Goal: Transaction & Acquisition: Purchase product/service

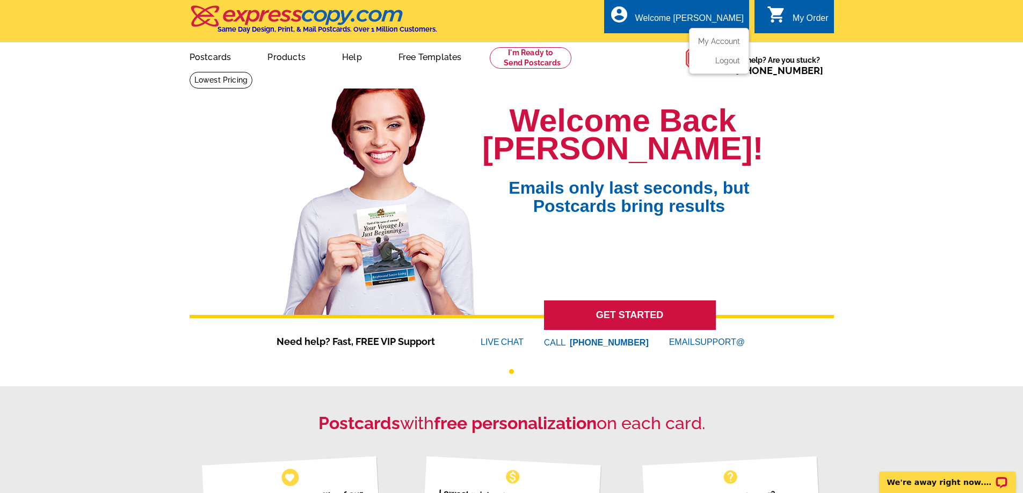
click at [690, 18] on div "Welcome [PERSON_NAME]" at bounding box center [689, 20] width 108 height 15
click at [220, 57] on link "Postcards" at bounding box center [209, 55] width 75 height 25
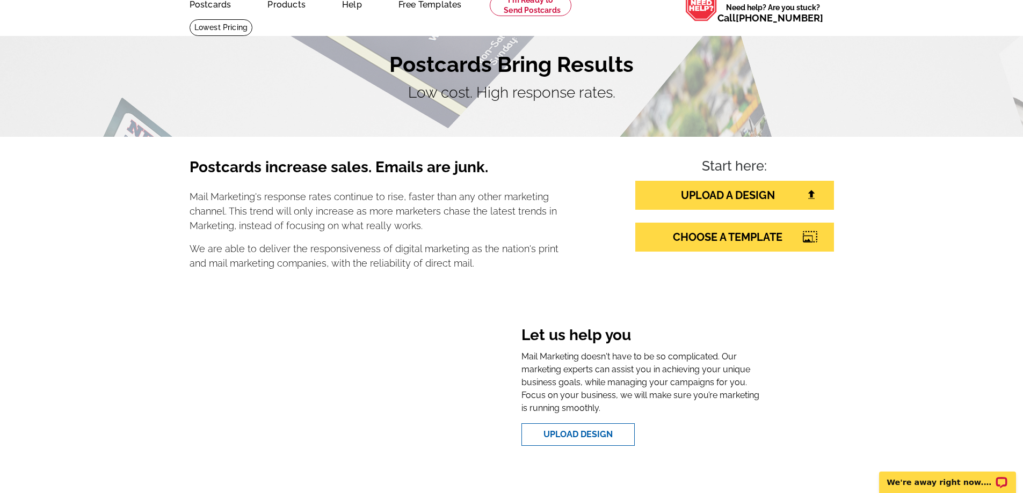
scroll to position [53, 0]
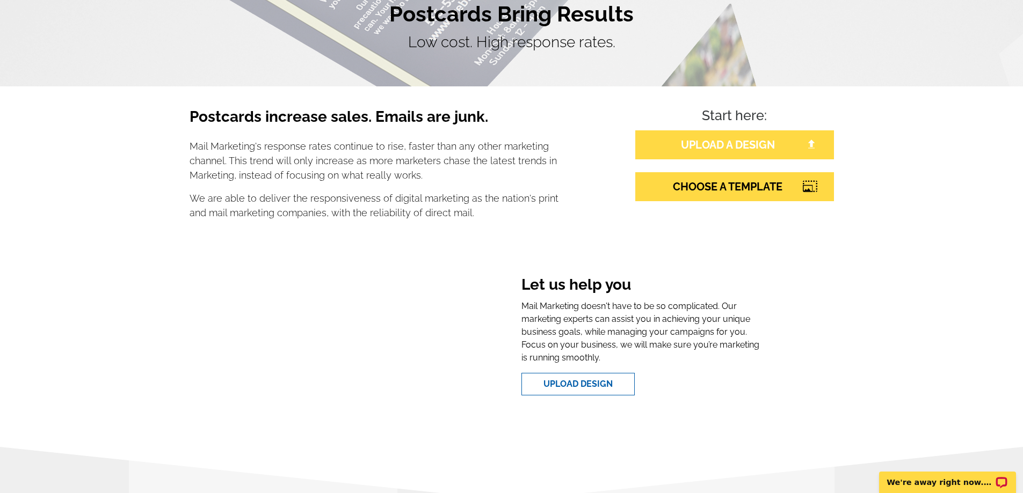
click at [724, 151] on link "UPLOAD A DESIGN" at bounding box center [734, 144] width 199 height 29
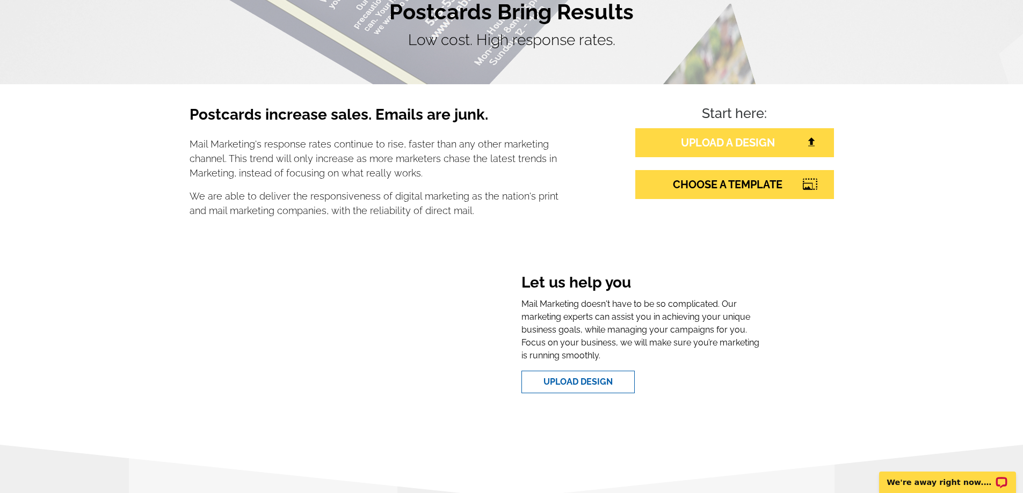
scroll to position [106, 0]
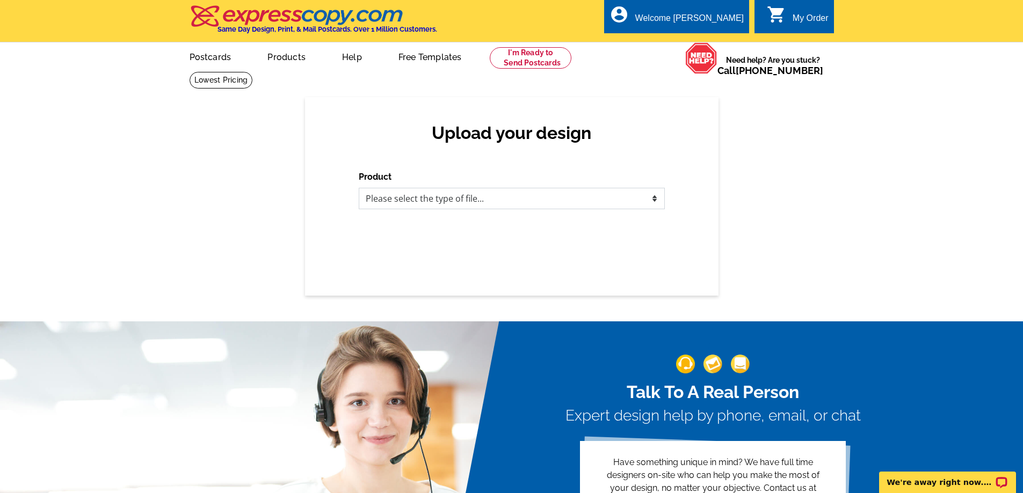
click at [505, 207] on select "Please select the type of file... Postcards Business Cards Letters and flyers G…" at bounding box center [512, 198] width 306 height 21
select select "1"
click at [359, 188] on select "Please select the type of file... Postcards Business Cards Letters and flyers G…" at bounding box center [512, 198] width 306 height 21
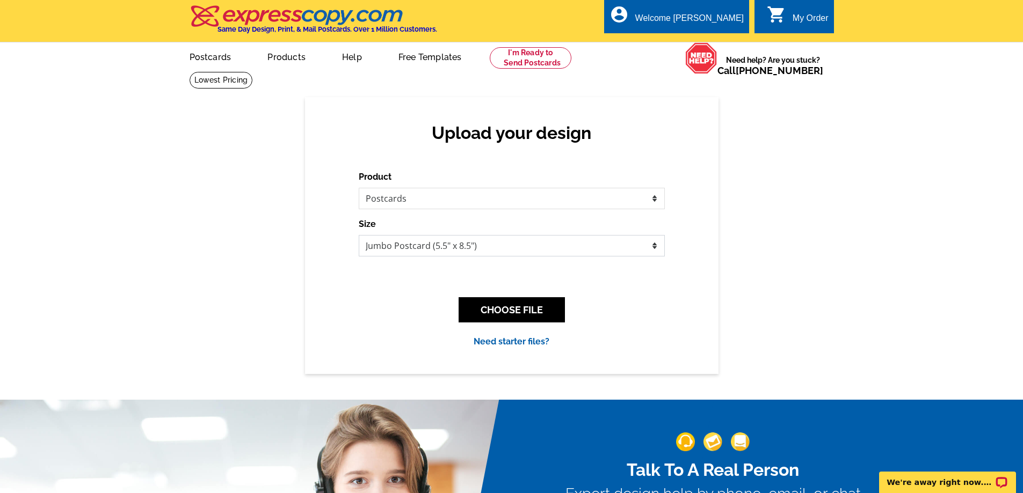
click at [502, 248] on select "Jumbo Postcard (5.5" x 8.5") Regular Postcard (4.25" x 5.6") Panoramic Postcard…" at bounding box center [512, 245] width 306 height 21
select select "1"
click at [359, 236] on select "Jumbo Postcard (5.5" x 8.5") Regular Postcard (4.25" x 5.6") Panoramic Postcard…" at bounding box center [512, 245] width 306 height 21
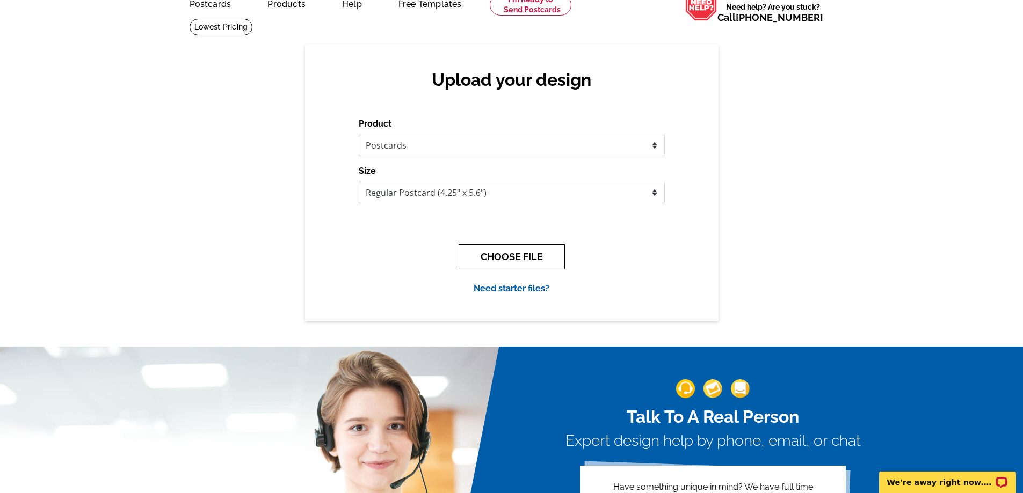
scroll to position [54, 0]
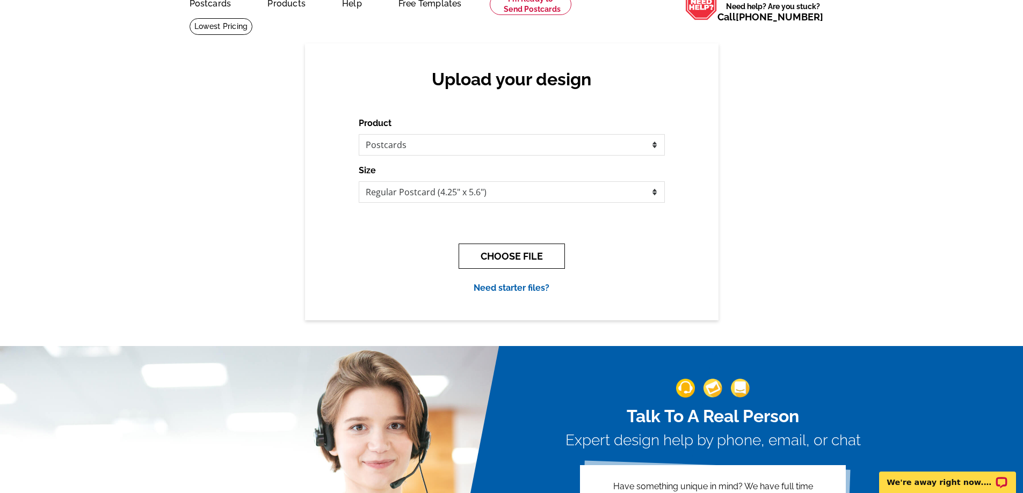
click at [520, 260] on button "CHOOSE FILE" at bounding box center [511, 256] width 106 height 25
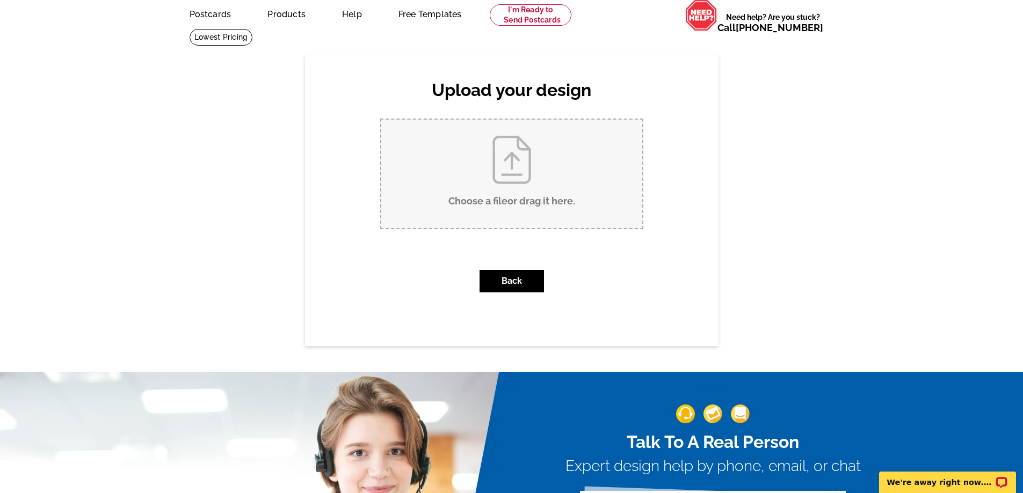
scroll to position [0, 0]
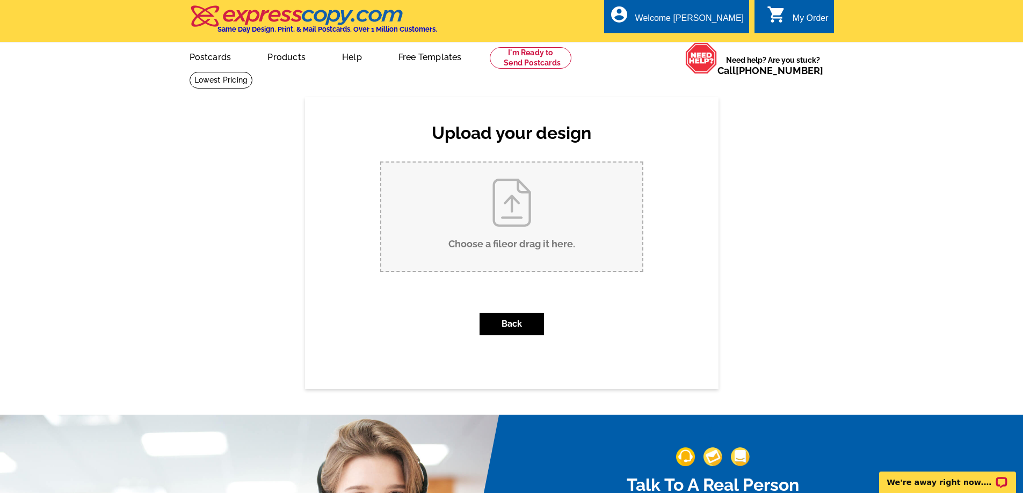
click at [779, 19] on icon "shopping_cart" at bounding box center [776, 14] width 19 height 19
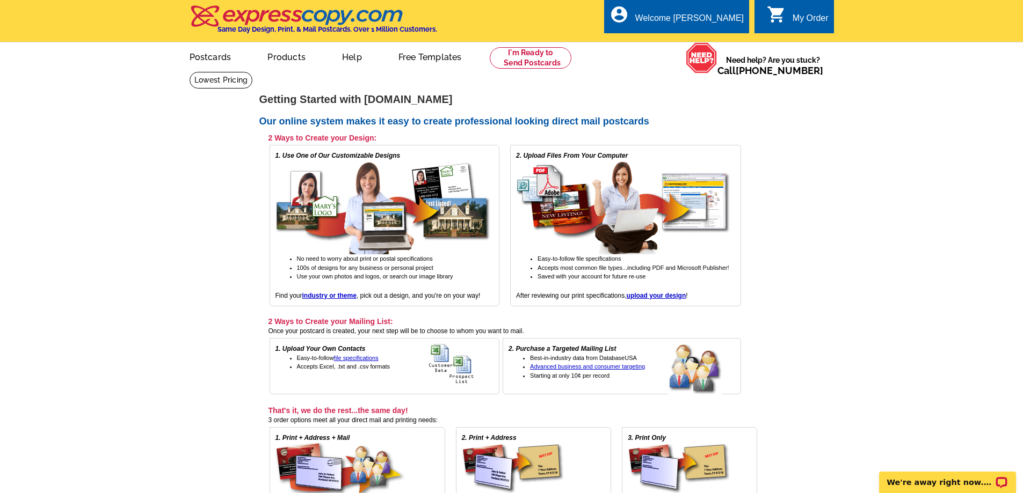
click at [372, 187] on img at bounding box center [382, 208] width 215 height 94
click at [346, 293] on strong "industry or theme" at bounding box center [329, 296] width 54 height 8
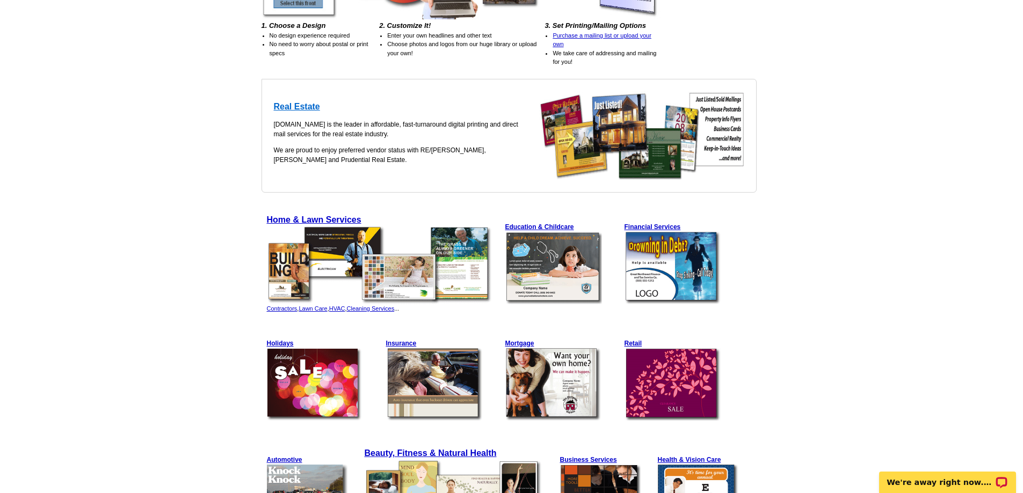
click at [308, 106] on span "Real Estate" at bounding box center [297, 106] width 46 height 9
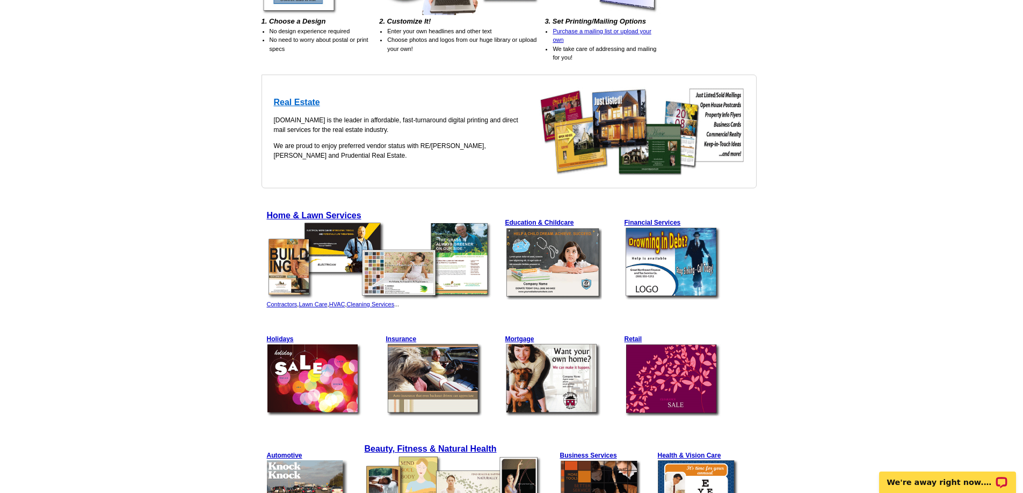
scroll to position [213, 0]
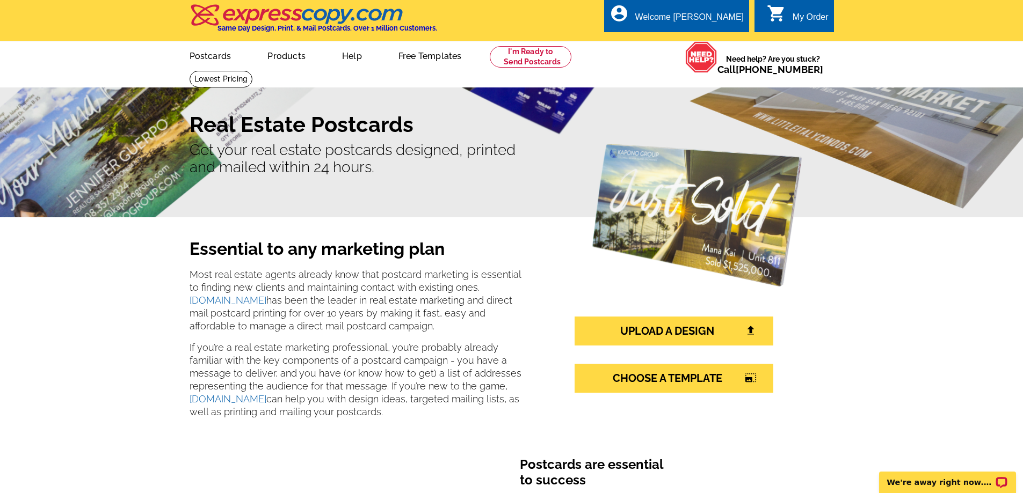
scroll to position [1, 0]
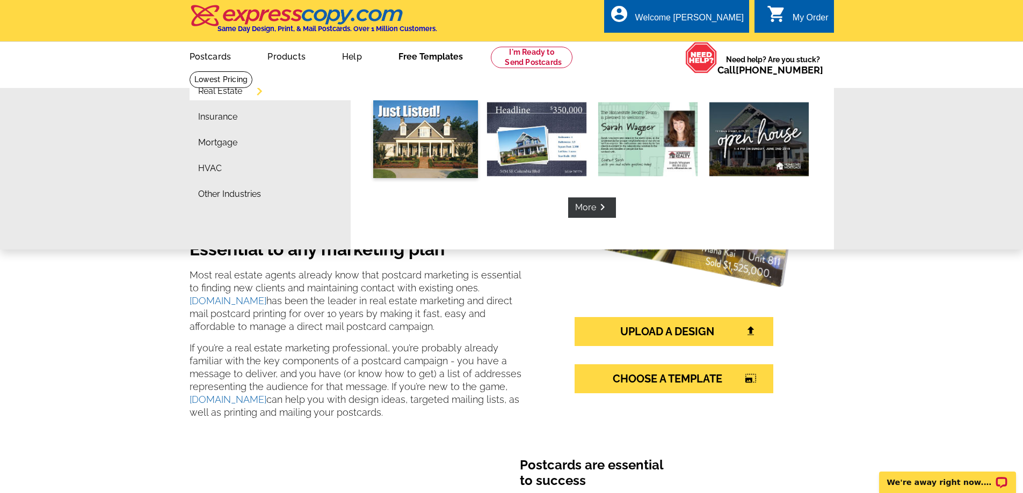
click at [432, 134] on img at bounding box center [425, 139] width 105 height 78
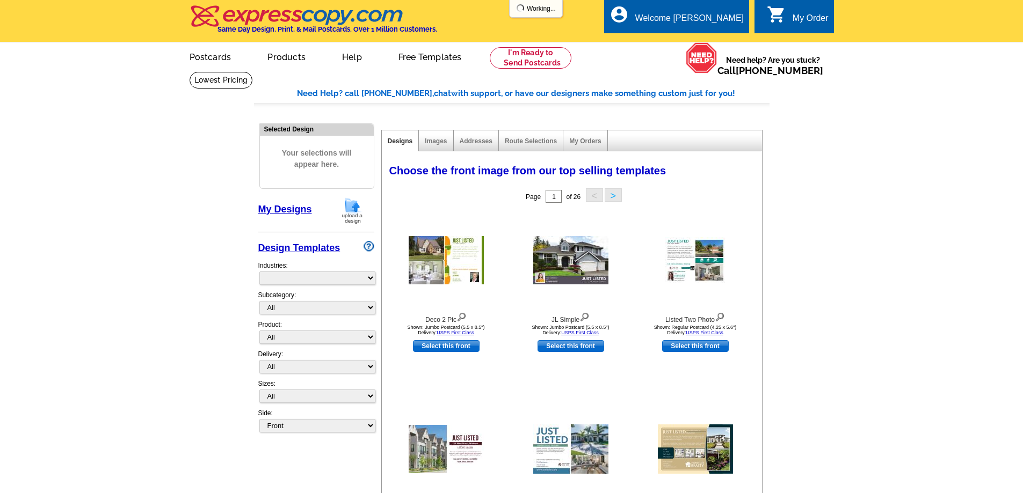
select select "785"
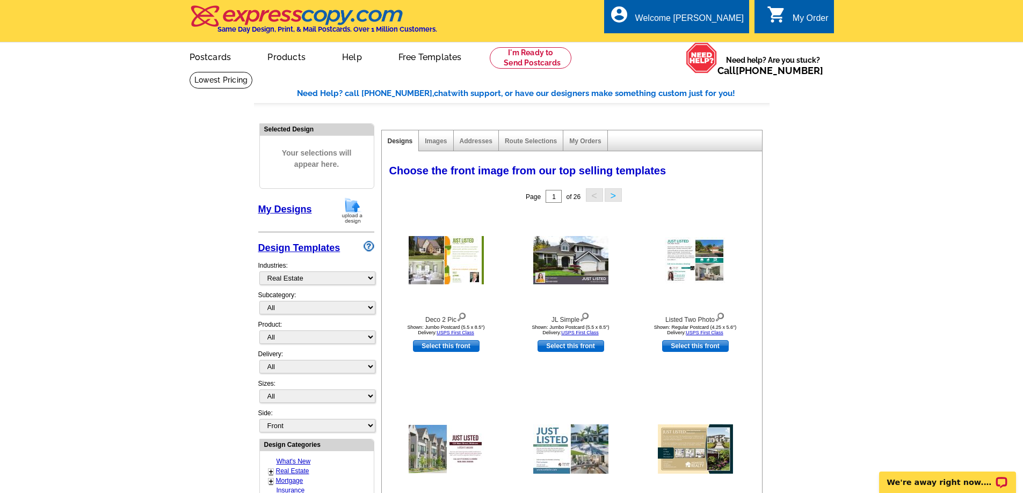
select select "788"
click at [301, 209] on link "My Designs" at bounding box center [285, 209] width 54 height 11
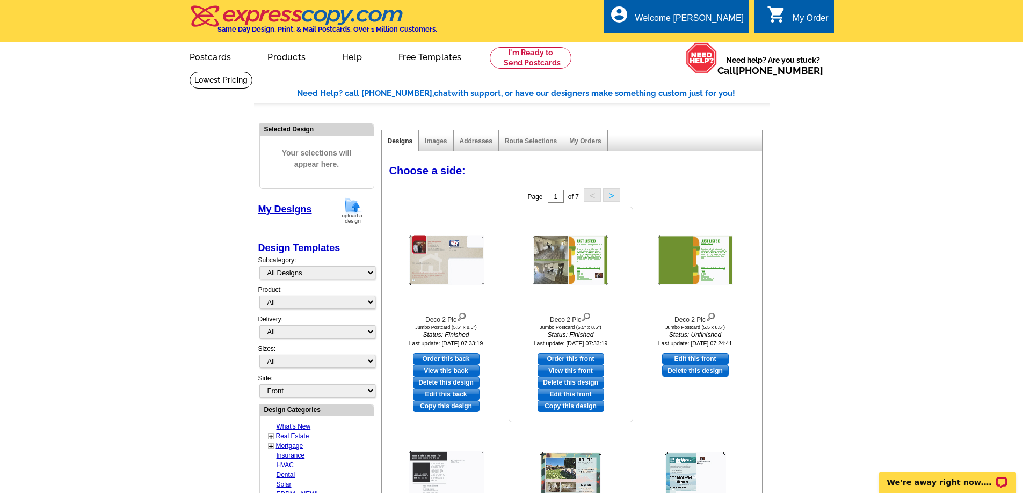
click at [560, 396] on link "Edit this front" at bounding box center [570, 395] width 67 height 12
select select "2"
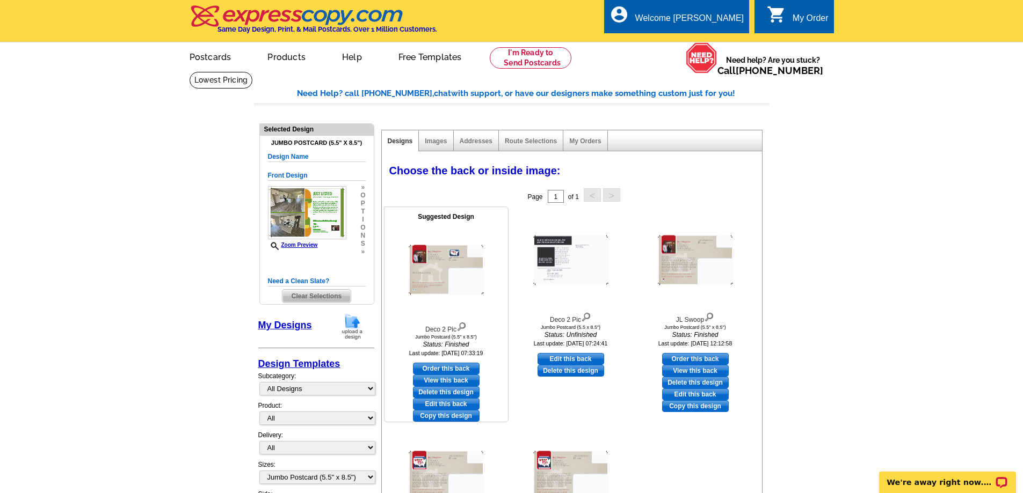
click at [454, 405] on link "Edit this back" at bounding box center [446, 404] width 67 height 12
select select "front"
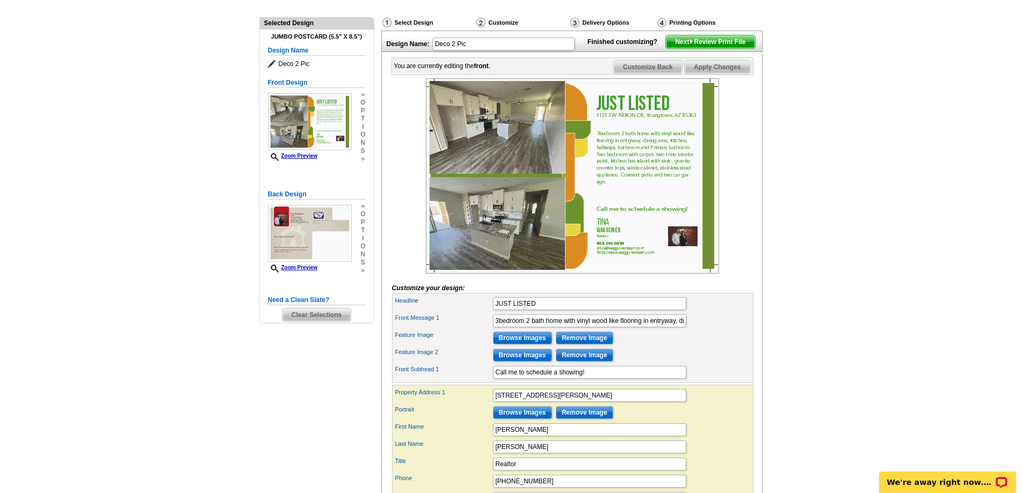
scroll to position [107, 0]
click at [574, 344] on input "Remove Image" at bounding box center [584, 337] width 57 height 13
click at [577, 361] on input "Remove Image" at bounding box center [584, 354] width 57 height 13
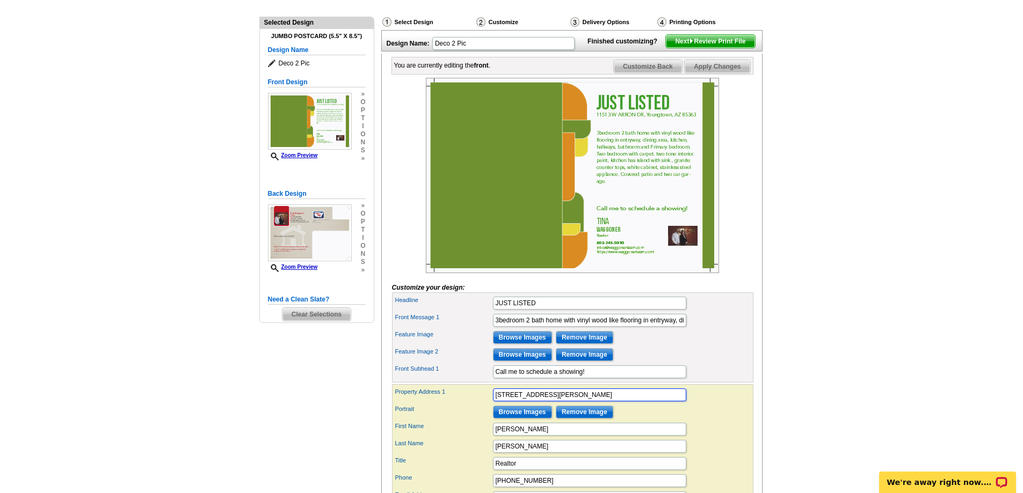
drag, startPoint x: 629, startPoint y: 414, endPoint x: 491, endPoint y: 418, distance: 138.6
click at [491, 404] on div "Property Address 1 11513 W ARRON DR, Youngtown, AZ 85363" at bounding box center [572, 395] width 357 height 17
paste input "[STREET_ADDRESS][PERSON_NAME]"
type input "[STREET_ADDRESS][PERSON_NAME]"
click at [536, 344] on input "Browse Images" at bounding box center [522, 337] width 59 height 13
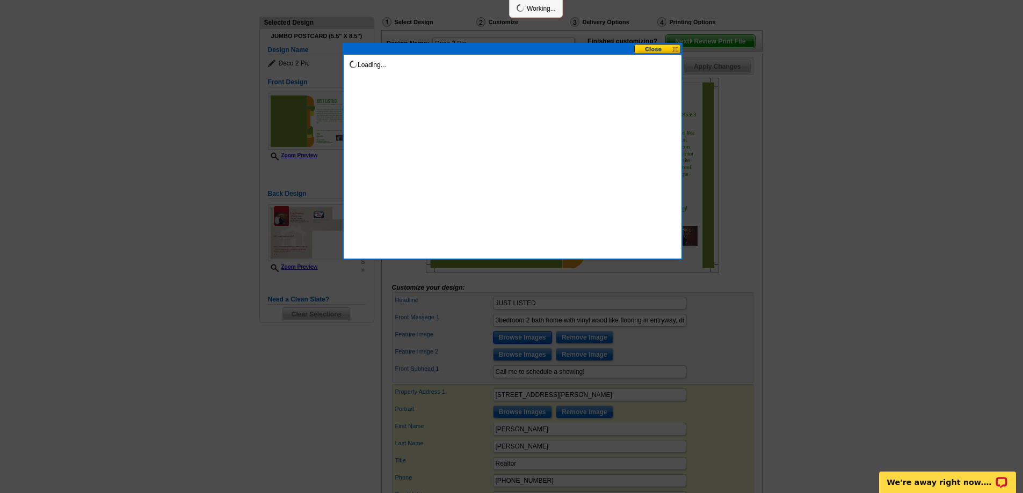
scroll to position [0, 0]
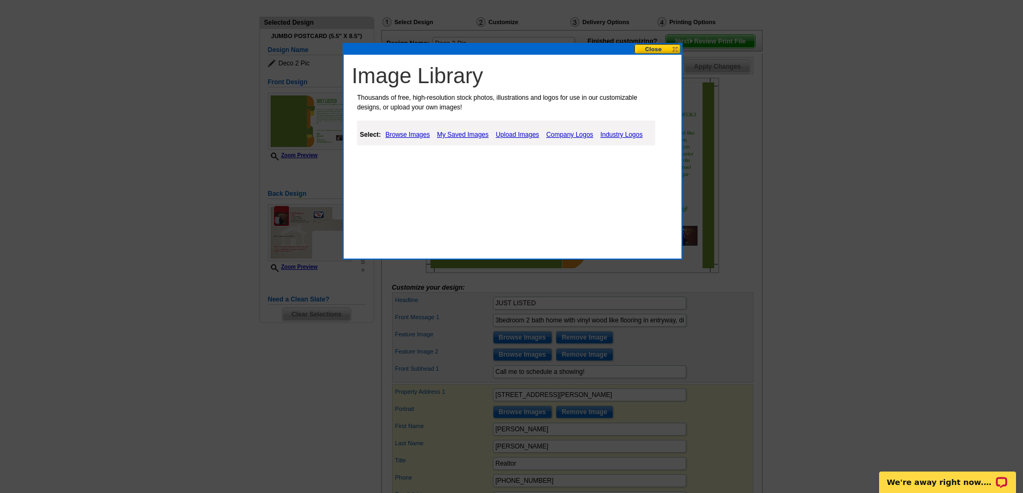
click at [515, 133] on link "Upload Images" at bounding box center [517, 134] width 49 height 13
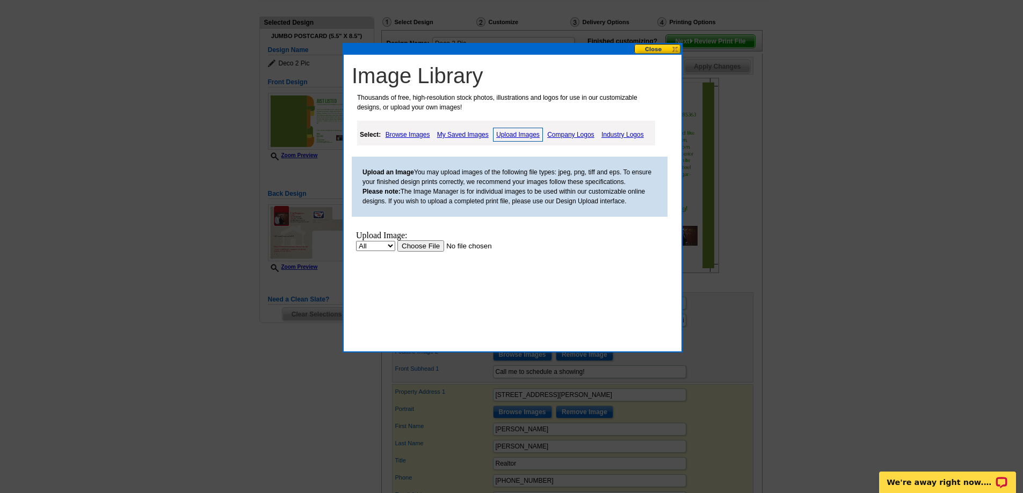
click at [426, 247] on input "file" at bounding box center [465, 246] width 136 height 11
click at [418, 243] on input "file" at bounding box center [465, 246] width 136 height 11
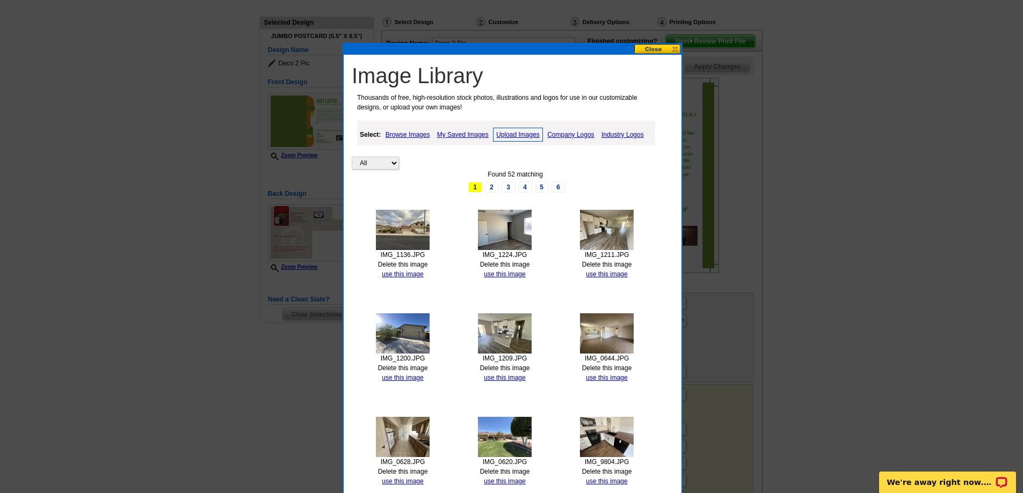
click at [515, 133] on link "Upload Images" at bounding box center [518, 135] width 50 height 14
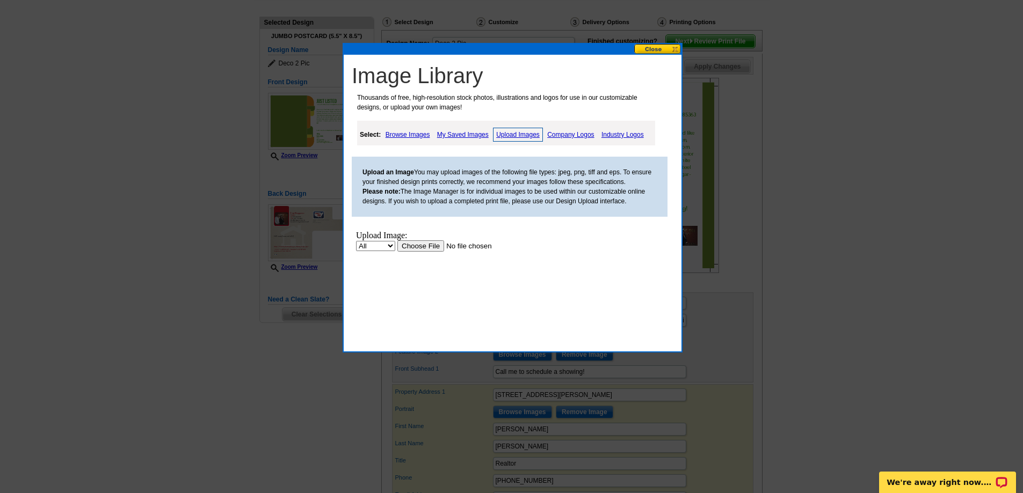
click at [432, 245] on input "file" at bounding box center [465, 246] width 136 height 11
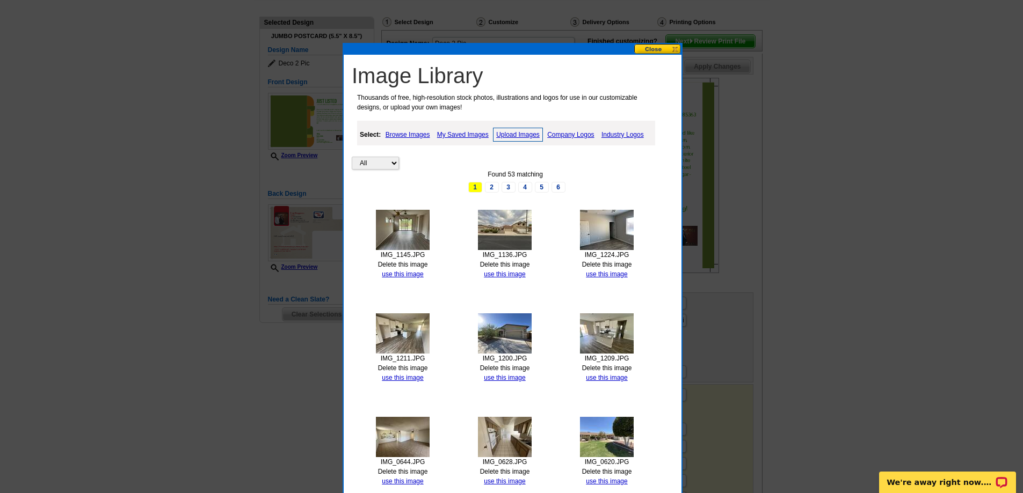
click at [519, 132] on link "Upload Images" at bounding box center [518, 135] width 50 height 14
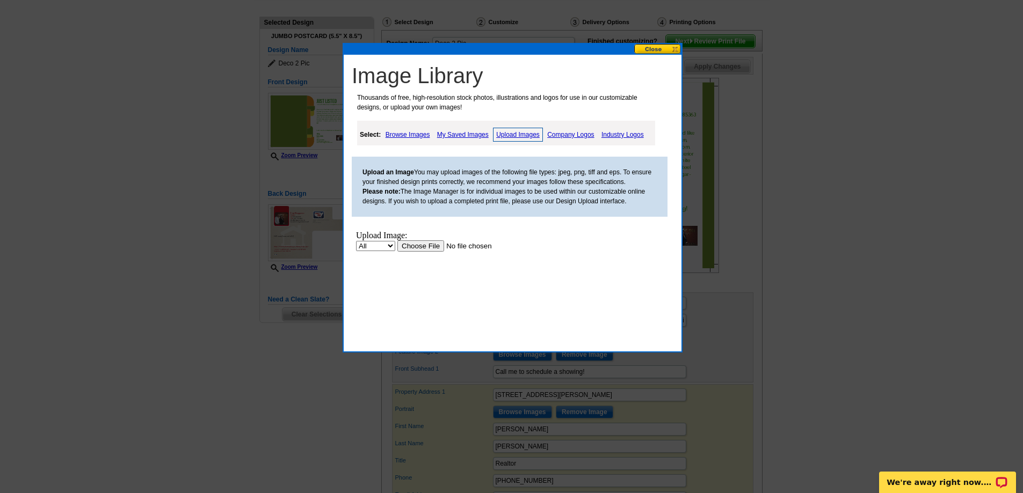
click at [410, 244] on input "file" at bounding box center [465, 246] width 136 height 11
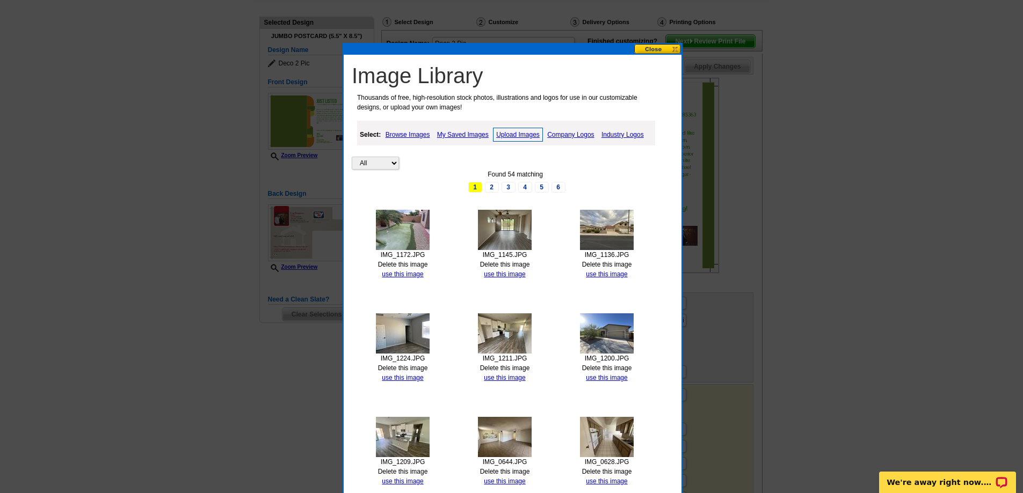
click at [652, 50] on button at bounding box center [657, 49] width 47 height 10
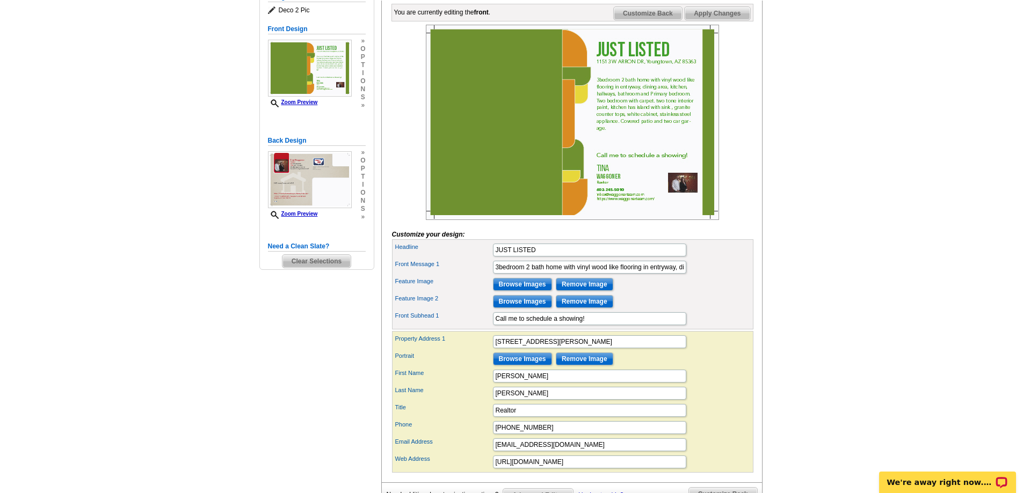
scroll to position [161, 0]
click at [515, 290] on input "Browse Images" at bounding box center [522, 284] width 59 height 13
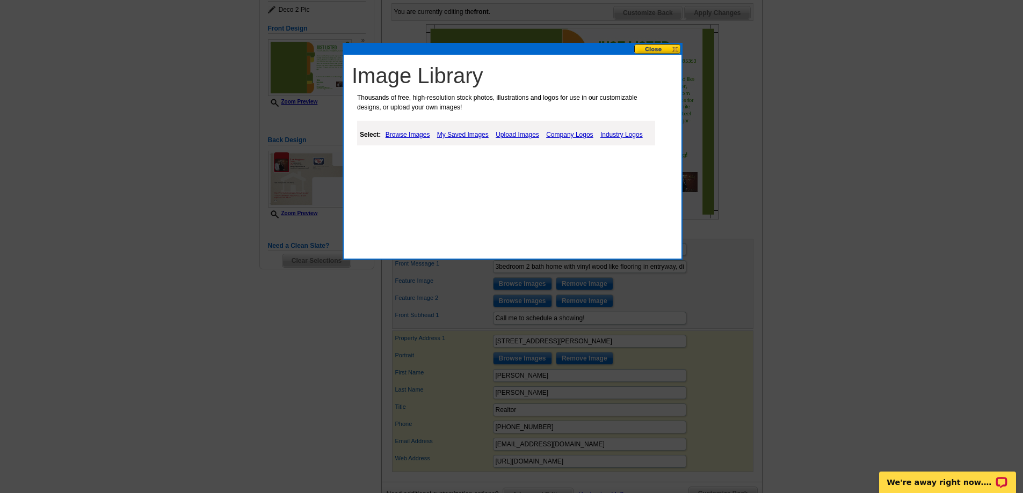
click at [456, 136] on link "My Saved Images" at bounding box center [462, 134] width 57 height 13
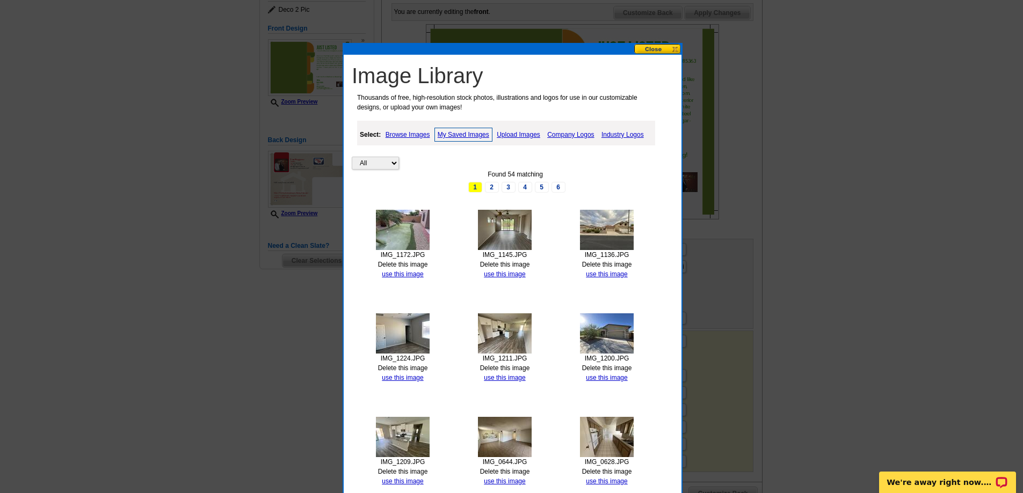
click at [610, 247] on img at bounding box center [607, 230] width 54 height 40
click at [601, 273] on link "use this image" at bounding box center [606, 275] width 41 height 8
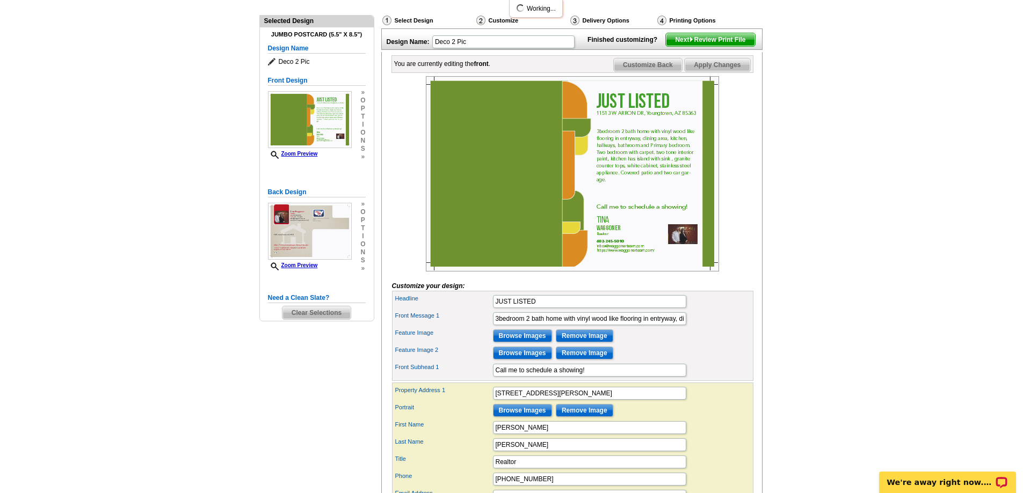
scroll to position [108, 0]
click at [536, 326] on input "3bedroom 2 bath home with vinyl wood like flooring in entryway, dining area, ki…" at bounding box center [589, 319] width 193 height 13
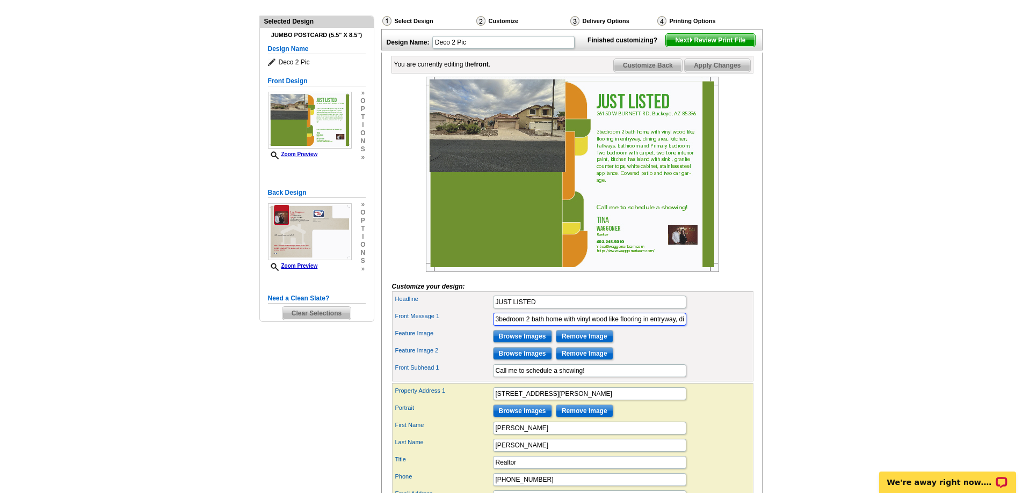
paste input "bedroom two bath home featuring Laminate wood style flooring in living room, ki…"
type input "3 bedroom two bath home featuring Laminate wood style flooring in living room, …"
click at [530, 360] on input "Browse Images" at bounding box center [522, 353] width 59 height 13
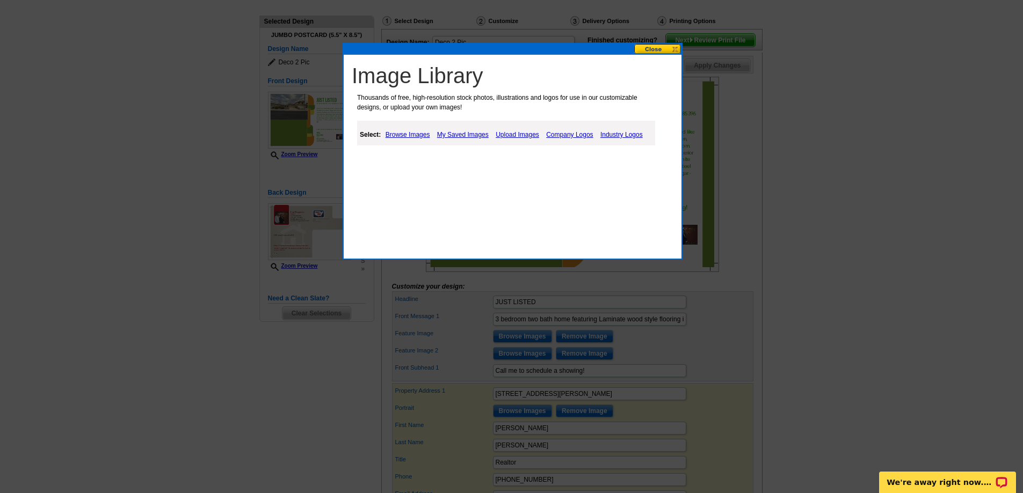
click at [463, 134] on link "My Saved Images" at bounding box center [462, 134] width 57 height 13
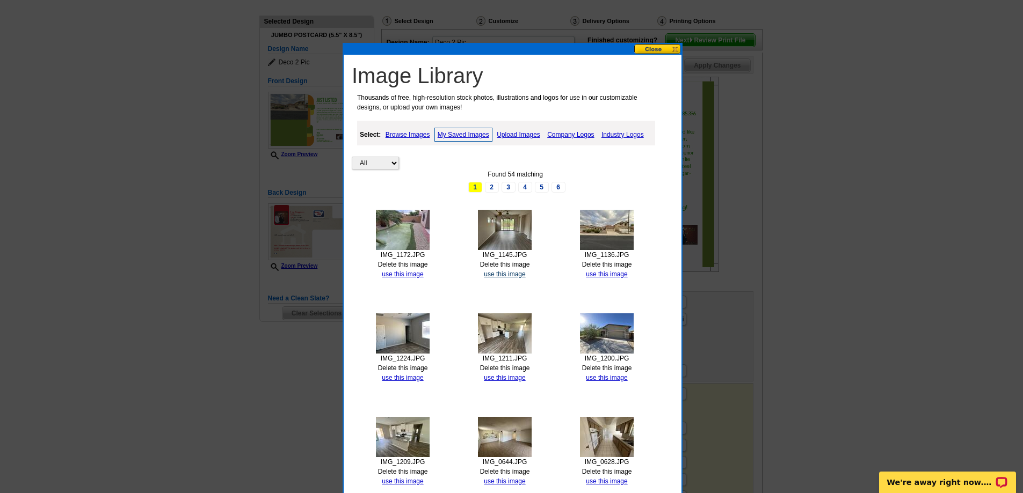
click at [512, 271] on link "use this image" at bounding box center [504, 275] width 41 height 8
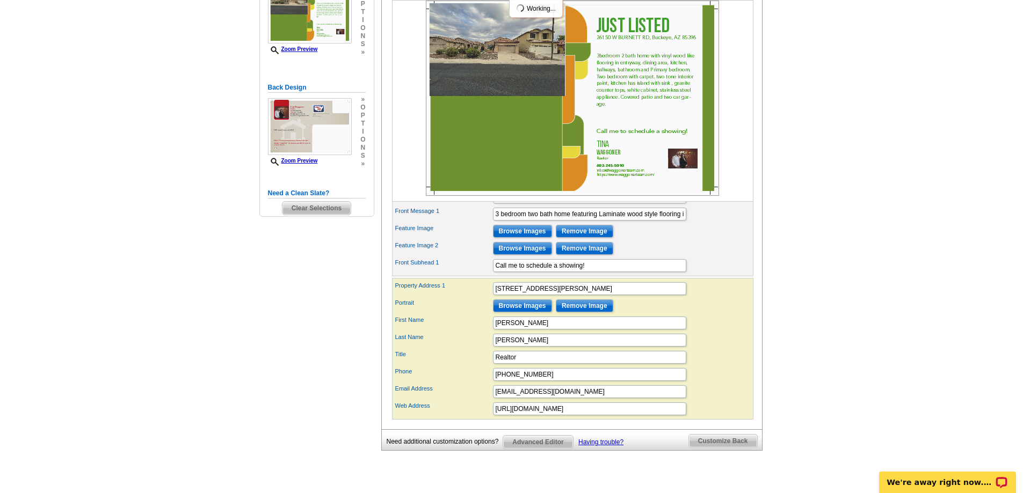
scroll to position [214, 0]
click at [615, 220] on input "3 bedroom two bath home featuring Laminate wood style flooring in living room, …" at bounding box center [589, 213] width 193 height 13
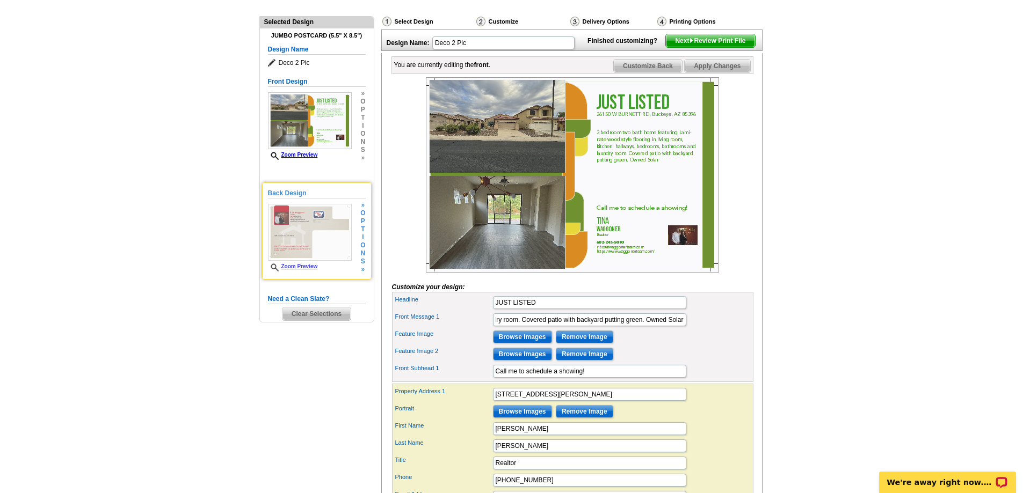
scroll to position [0, 0]
click at [303, 235] on img at bounding box center [310, 232] width 84 height 57
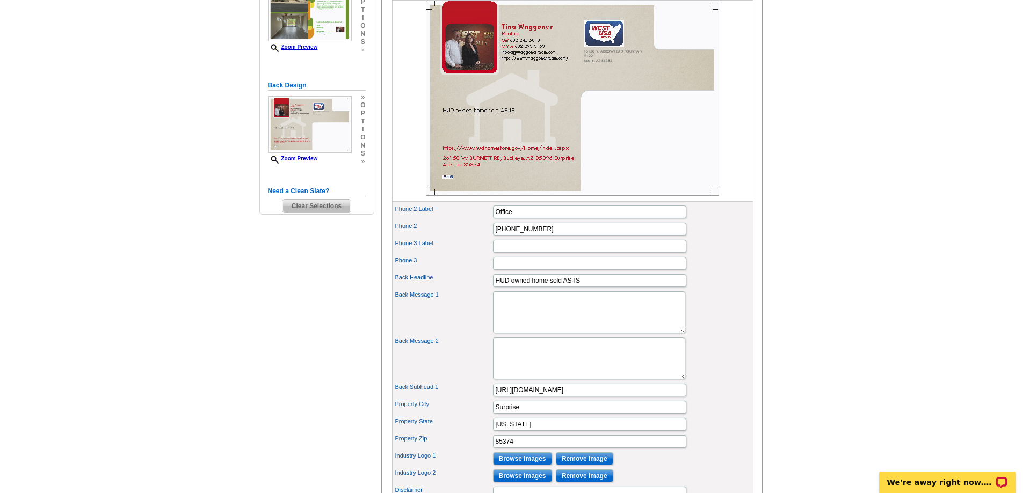
scroll to position [215, 0]
click at [502, 316] on textarea "Back Message 1" at bounding box center [589, 313] width 192 height 42
paste textarea "3 bedroom two bath home featuring Laminate wood style flooring in living room, …"
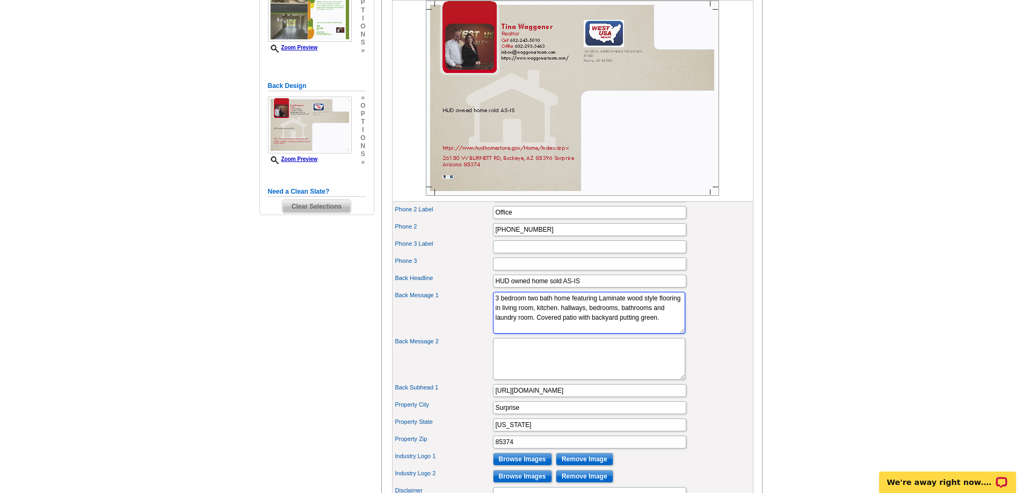
type textarea "3 bedroom two bath home featuring Laminate wood style flooring in living room, …"
click at [696, 332] on div "Back Message 1 3 bedroom two bath home featuring Laminate wood style flooring i…" at bounding box center [572, 313] width 357 height 46
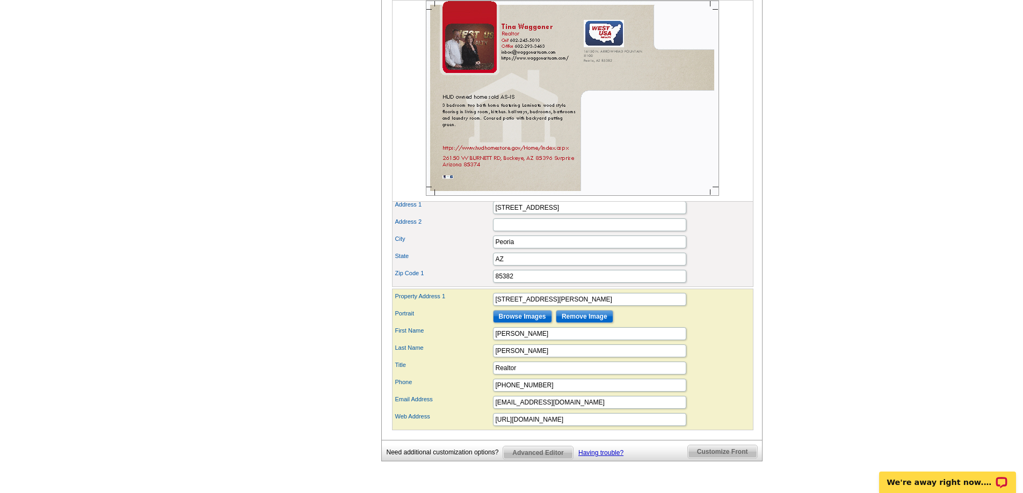
scroll to position [536, 0]
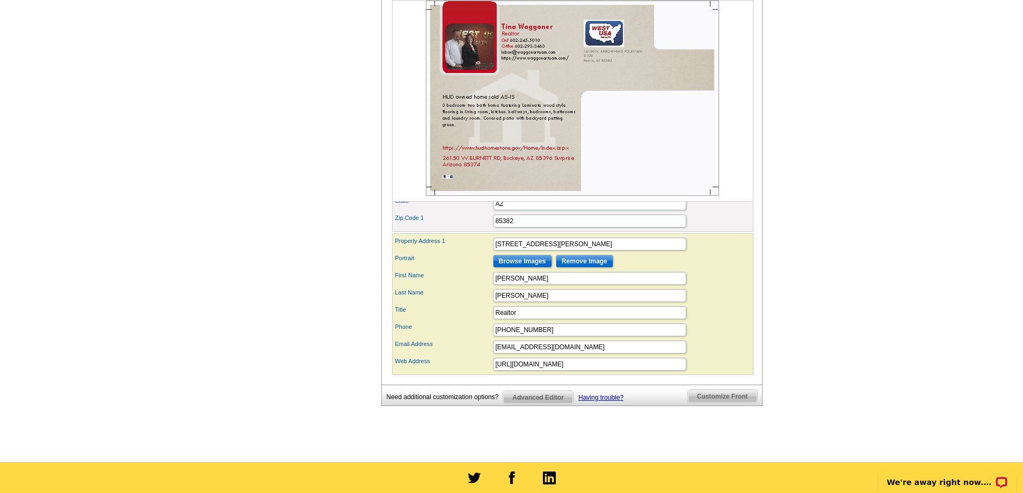
click at [707, 403] on span "Customize Front" at bounding box center [722, 396] width 69 height 13
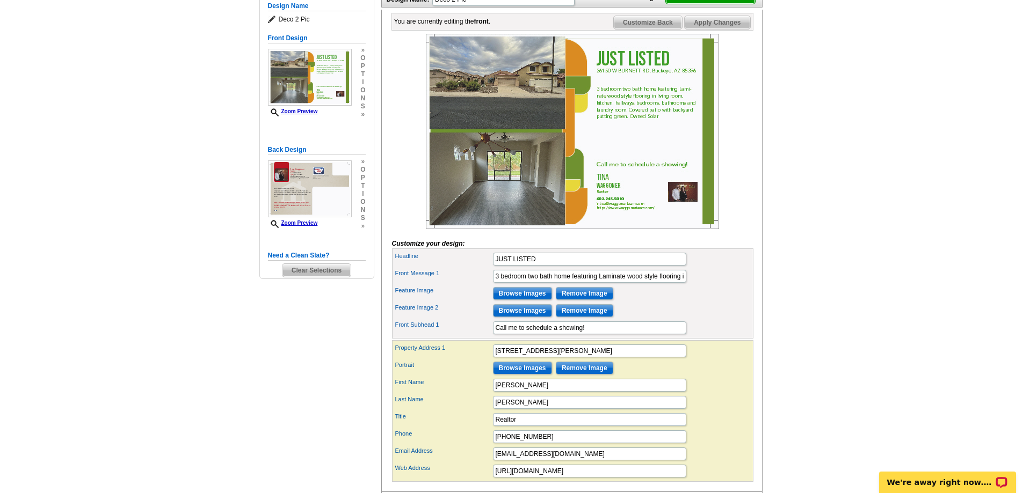
scroll to position [150, 0]
click at [496, 358] on input "26150 W BURNETT RD, Buckeye, AZ 85396" at bounding box center [589, 351] width 193 height 13
click at [711, 377] on div "Portrait Browse Images Remove Image" at bounding box center [572, 368] width 357 height 17
drag, startPoint x: 536, startPoint y: 368, endPoint x: 476, endPoint y: 369, distance: 59.6
click at [477, 360] on div "Property Address 1 $318,000 26150 W BURNETT RD, Buckeye, AZ 85396" at bounding box center [572, 351] width 357 height 17
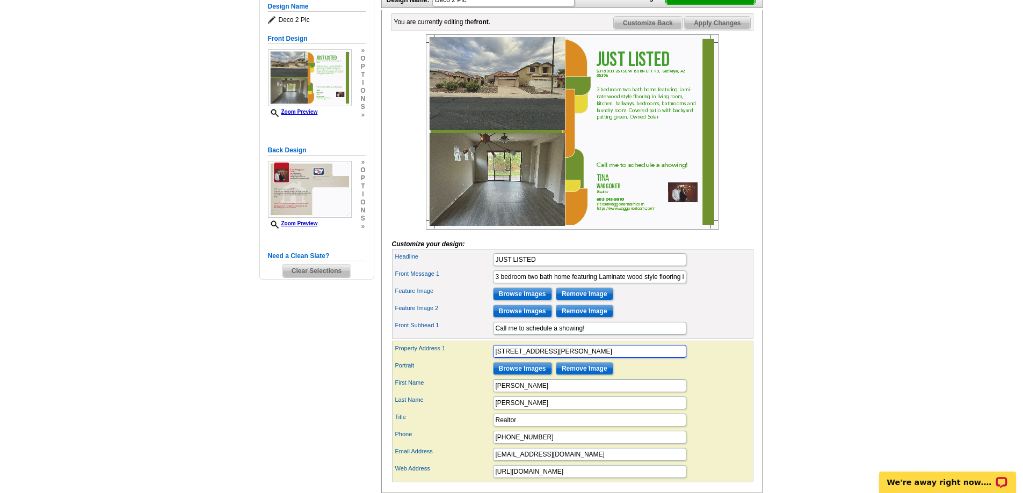
type input "26150 W BURNETT RD, Buckeye, AZ 85396"
click at [688, 320] on div "Feature Image 2 Browse Images Remove Image" at bounding box center [572, 311] width 357 height 17
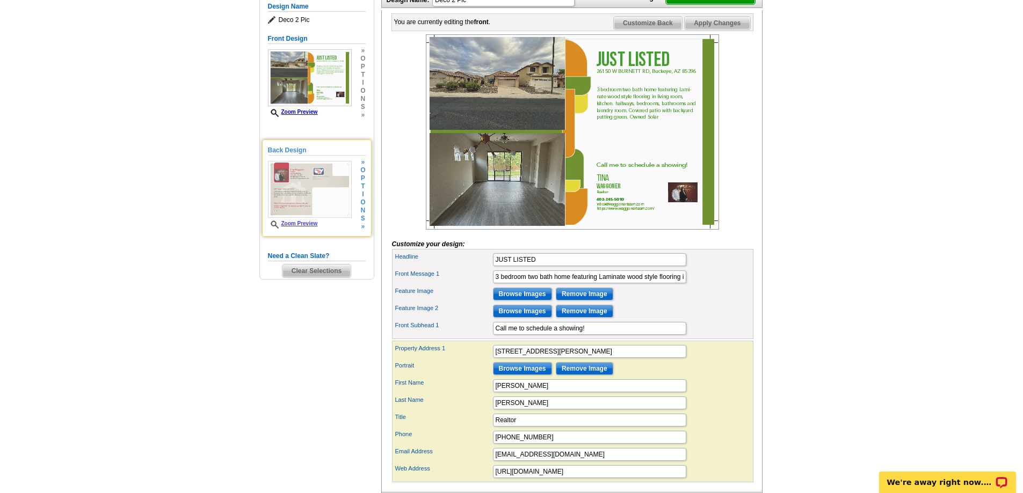
click at [282, 190] on img at bounding box center [310, 189] width 84 height 57
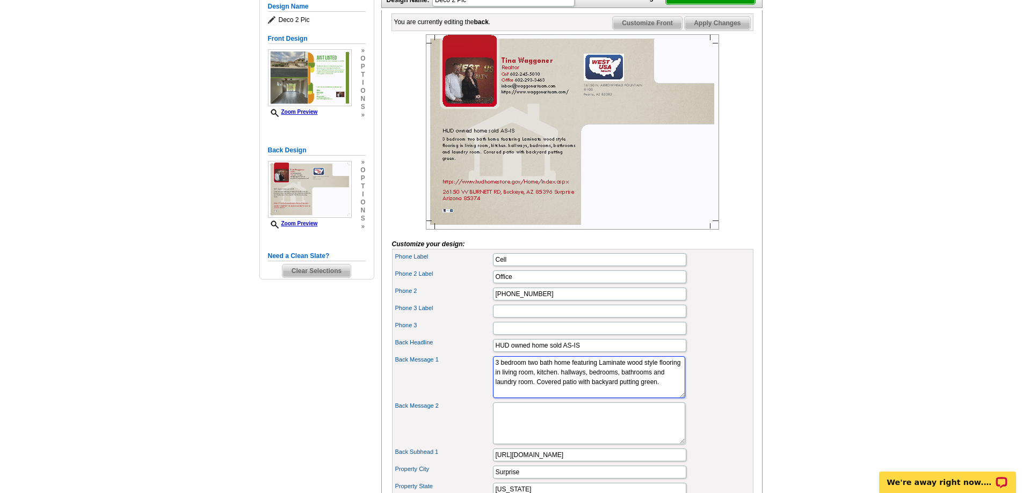
drag, startPoint x: 493, startPoint y: 383, endPoint x: 576, endPoint y: 412, distance: 88.1
click at [576, 398] on textarea "3 bedroom two bath home featuring Laminate wood style flooring in living room, …" at bounding box center [589, 377] width 192 height 42
type textarea "$318,000"
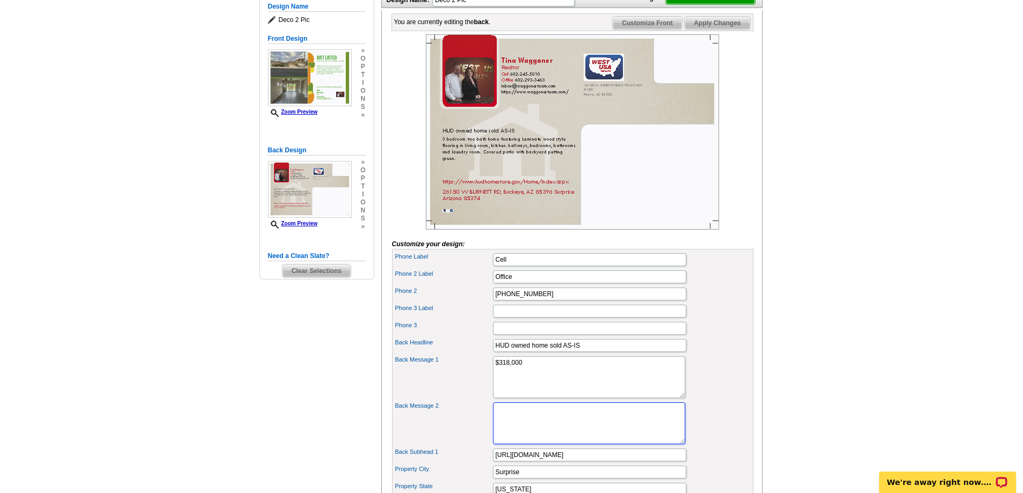
click at [545, 430] on textarea "Back Message 2" at bounding box center [589, 424] width 192 height 42
paste textarea "6 Days 17 Hours 8 Minutes Remaining To Bid Case # 023-965794 • Owner Occupants,…"
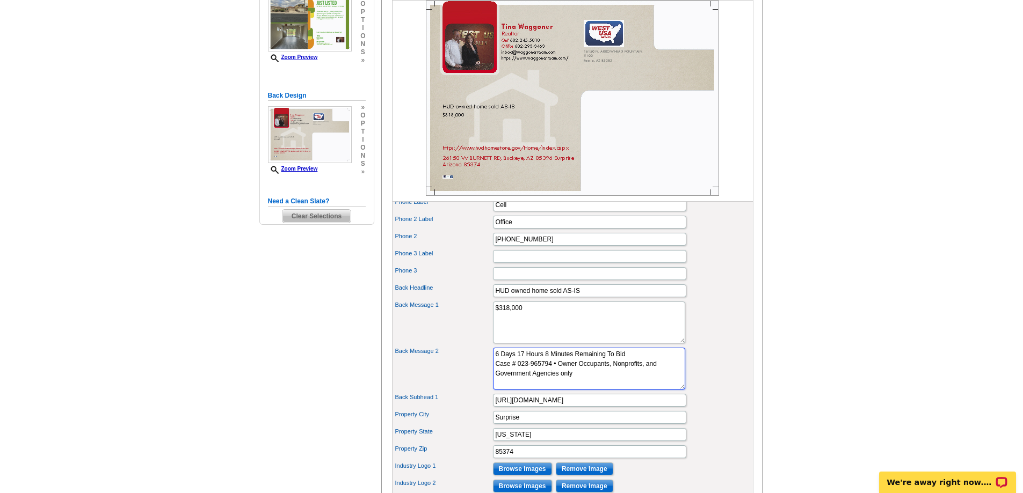
scroll to position [204, 0]
click at [601, 391] on textarea "6 Days 17 Hours 8 Minutes Remaining To Bid Case # 023-965794 • Owner Occupants,…" at bounding box center [589, 370] width 192 height 42
click at [594, 391] on textarea "6 Days 17 Hours 8 Minutes Remaining To Bid Case # 023-965794 • Owner Occupants,…" at bounding box center [589, 370] width 192 height 42
drag, startPoint x: 560, startPoint y: 384, endPoint x: 593, endPoint y: 402, distance: 37.7
click at [593, 391] on textarea "6 Days 17 Hours 8 Minutes Remaining To Bid Case # 023-965794 • Owner Occupants,…" at bounding box center [589, 370] width 192 height 42
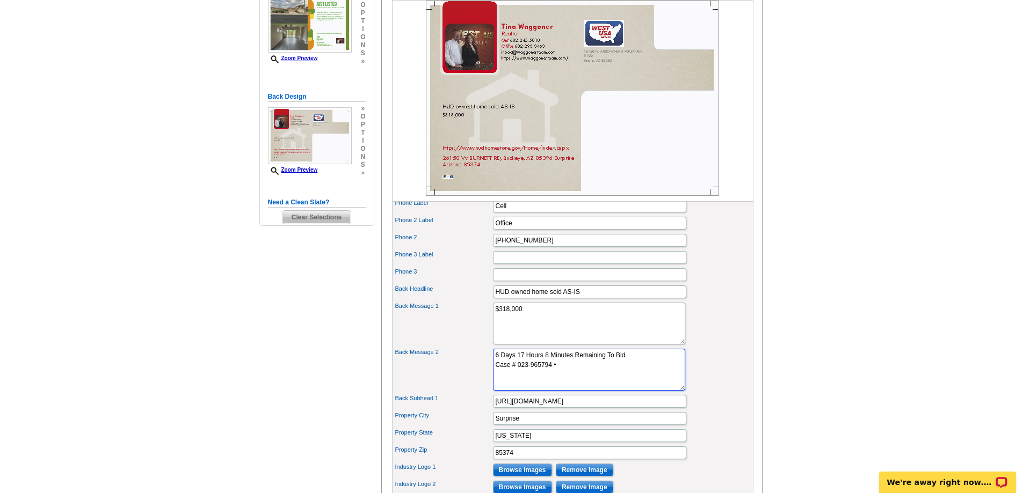
type textarea "6 Days 17 Hours 8 Minutes Remaining To Bid Case # 023-965794 •"
click at [724, 368] on div "Back Message 2 6 Days 17 Hours 8 Minutes Remaining To Bid Case # 023-965794 •" at bounding box center [572, 370] width 357 height 46
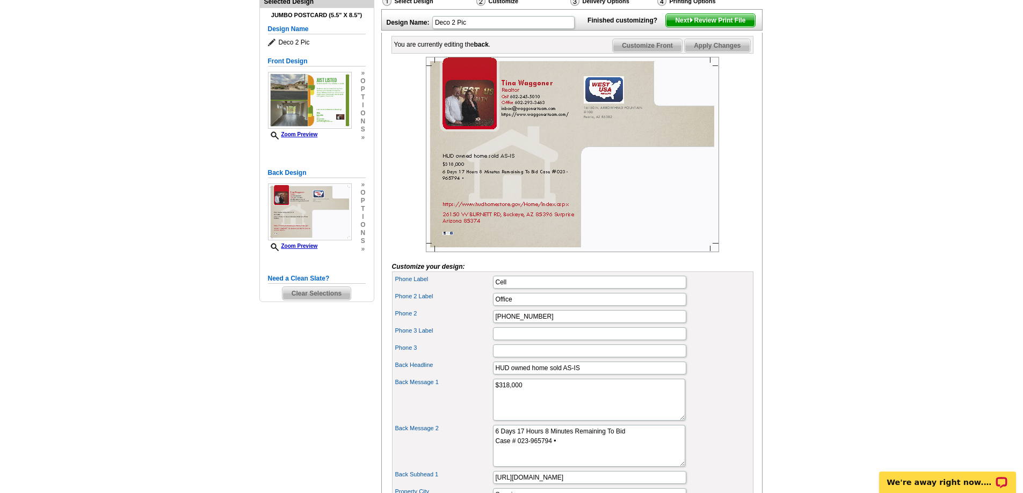
scroll to position [0, 0]
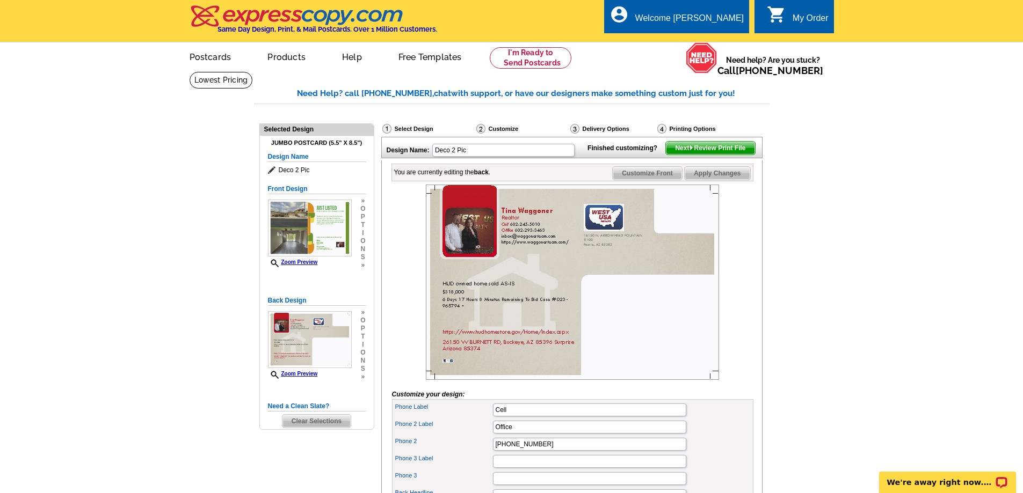
click at [704, 155] on span "Next Review Print File" at bounding box center [710, 148] width 89 height 13
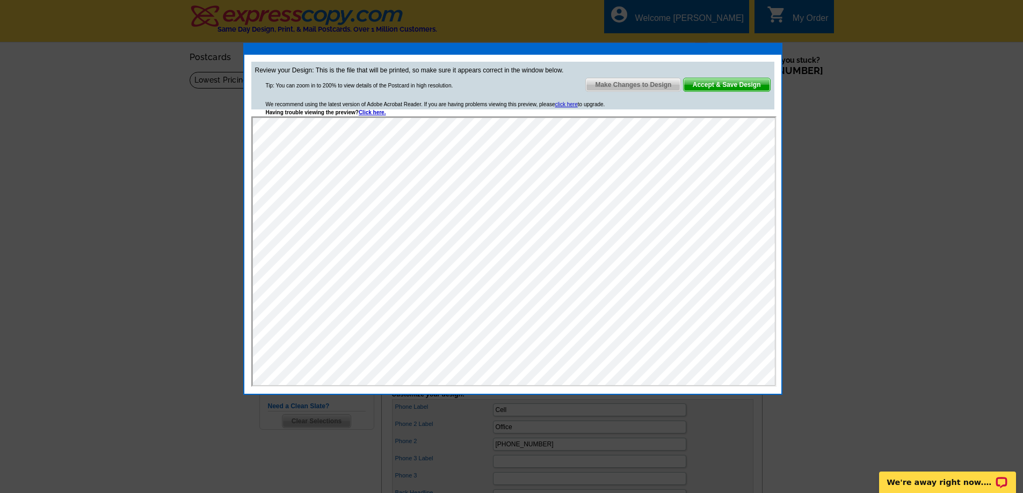
click at [726, 86] on span "Accept & Save Design" at bounding box center [726, 84] width 86 height 13
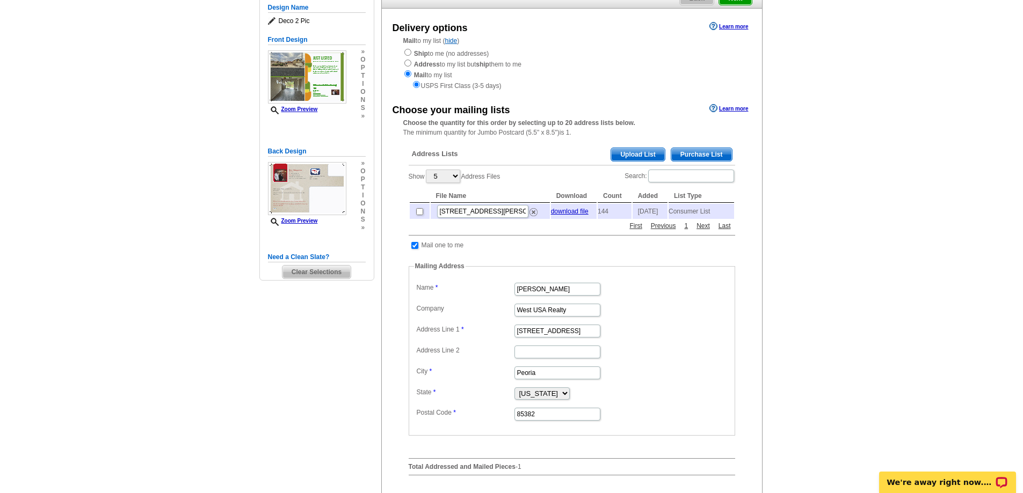
scroll to position [107, 0]
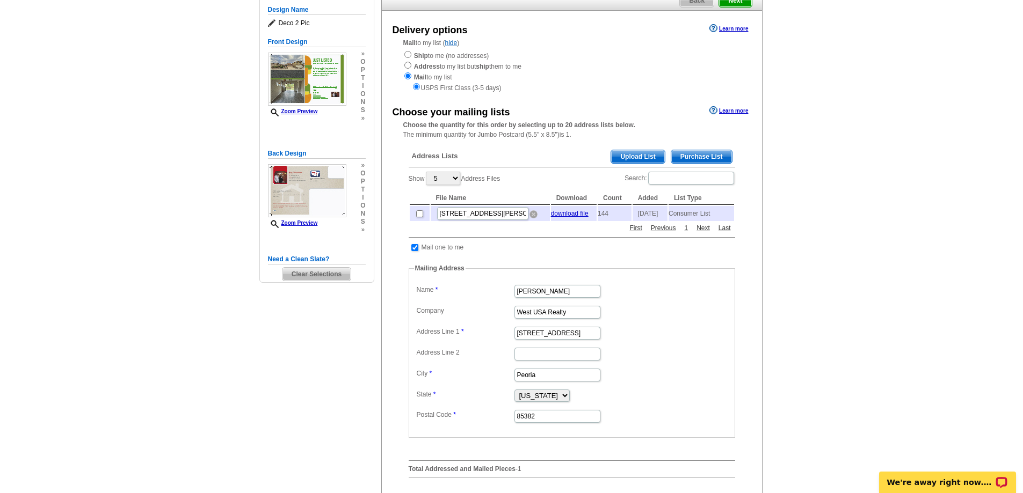
click at [533, 217] on img at bounding box center [533, 214] width 8 height 8
click at [695, 159] on span "Purchase List" at bounding box center [701, 156] width 61 height 13
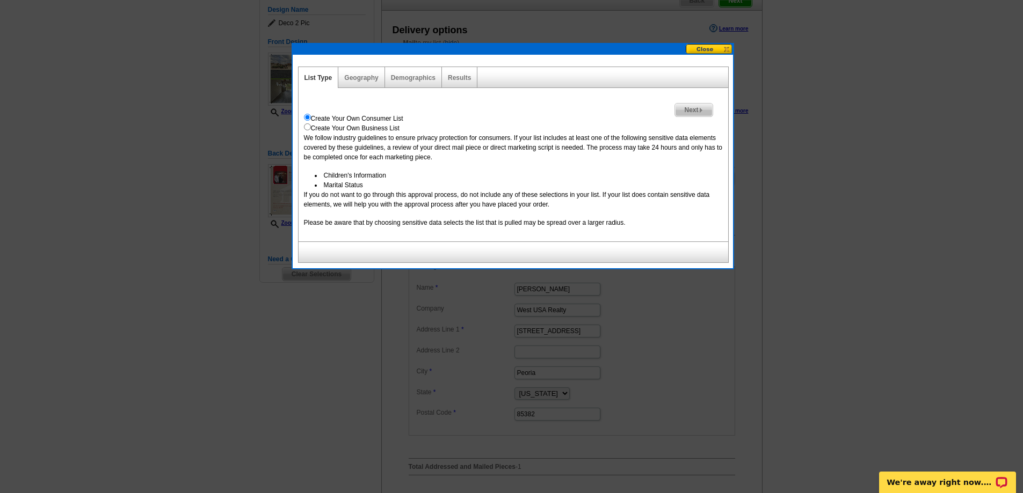
click at [696, 111] on span "Next" at bounding box center [693, 110] width 37 height 13
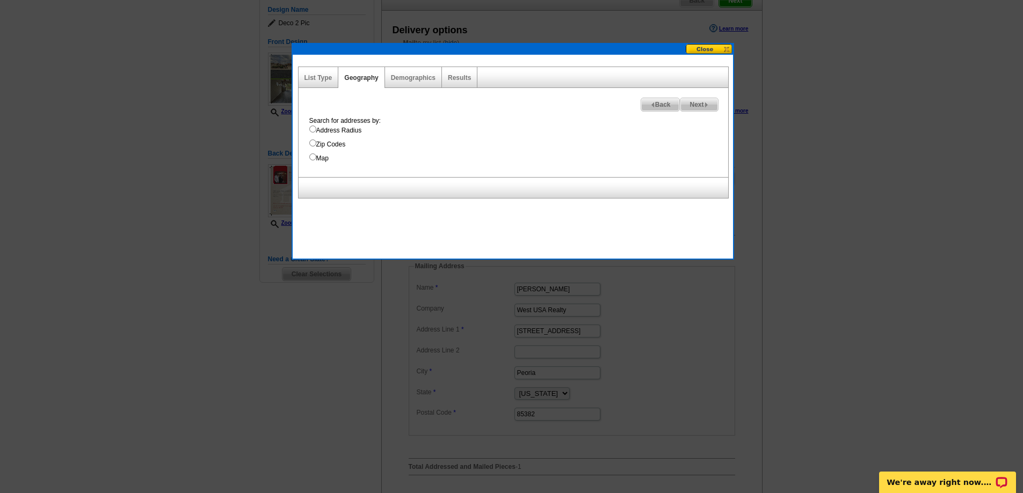
click at [312, 128] on input "Address Radius" at bounding box center [312, 129] width 7 height 7
radio input "true"
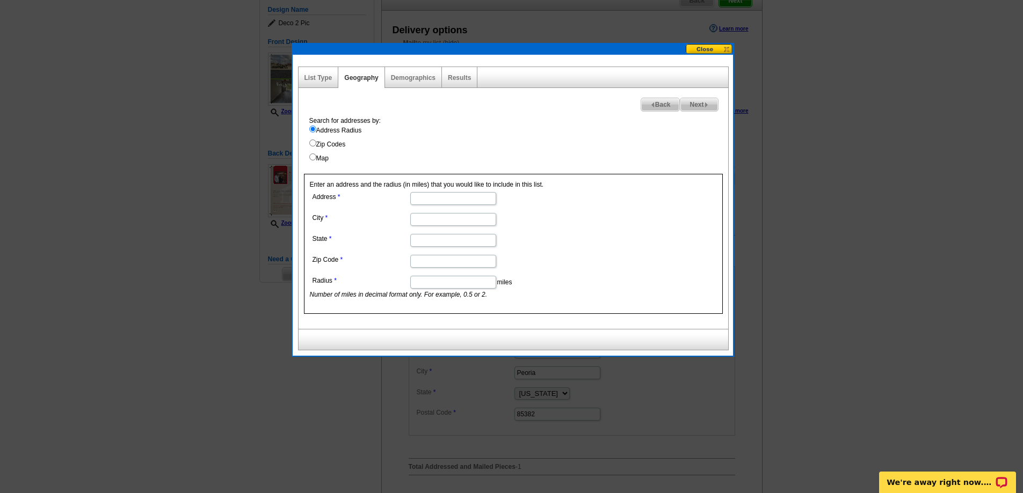
click at [438, 199] on input "Address" at bounding box center [453, 198] width 86 height 13
paste input "26150 W BURNETT RD, Buckeye, AZ 85396"
drag, startPoint x: 479, startPoint y: 200, endPoint x: 459, endPoint y: 201, distance: 19.9
click at [459, 201] on input "26150 W BURNETT RD, Buckeye, AZ 85396" at bounding box center [453, 198] width 86 height 13
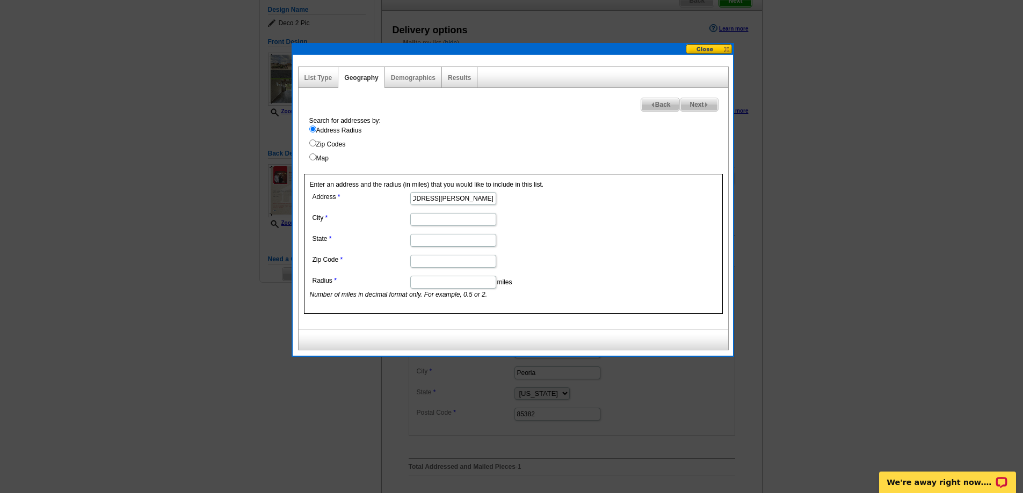
type input "26150 W BURNETT RD, Buckeye, AZ"
type input "85396"
drag, startPoint x: 484, startPoint y: 198, endPoint x: 490, endPoint y: 199, distance: 6.0
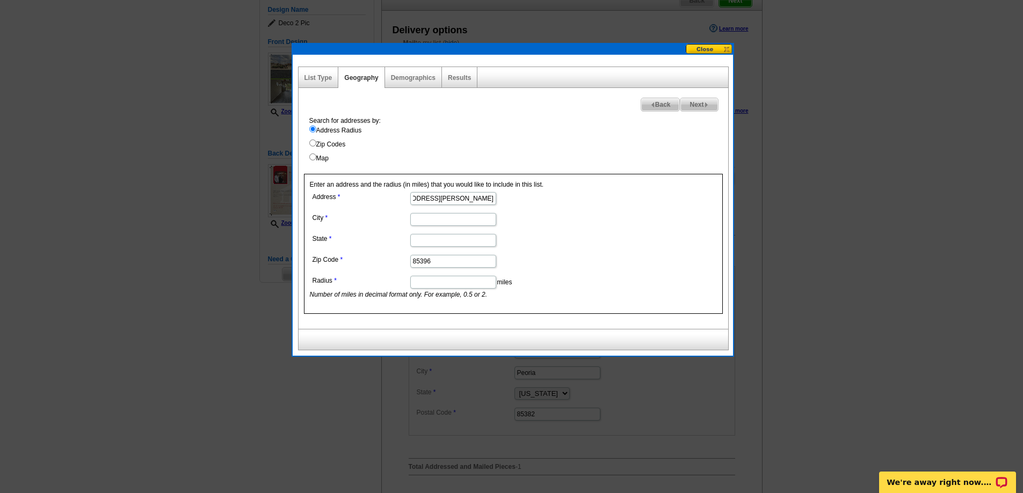
click at [490, 199] on input "26150 W BURNETT RD, Buckeye, AZ" at bounding box center [453, 198] width 86 height 13
type input "26150 W BURNETT RD,"
click at [458, 218] on input "Buckeye, AZ" at bounding box center [453, 219] width 86 height 13
drag, startPoint x: 457, startPoint y: 219, endPoint x: 441, endPoint y: 220, distance: 16.1
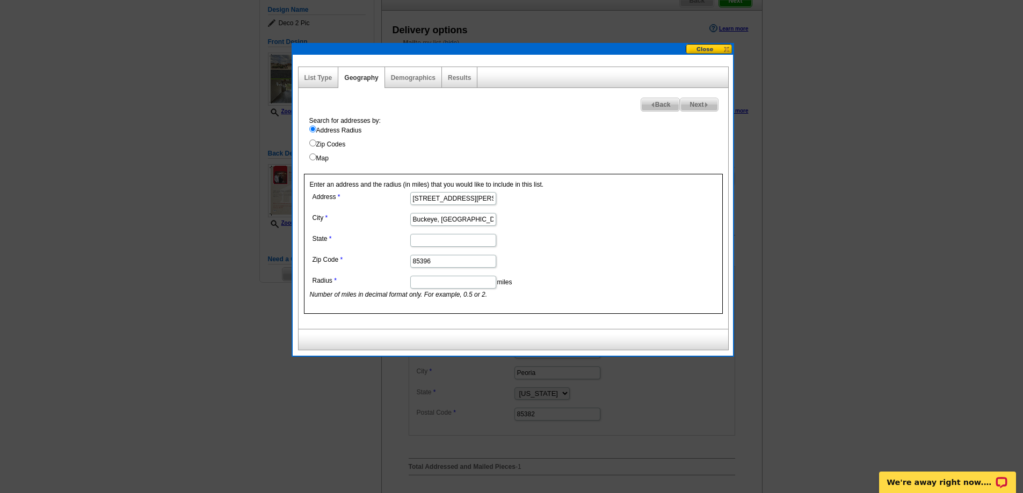
click at [441, 220] on input "Buckeye, AZ" at bounding box center [453, 219] width 86 height 13
type input "Buckeye,"
type input "AZ"
drag, startPoint x: 485, startPoint y: 203, endPoint x: 491, endPoint y: 216, distance: 14.9
click at [485, 203] on input "26150 W BURNETT RD," at bounding box center [453, 198] width 86 height 13
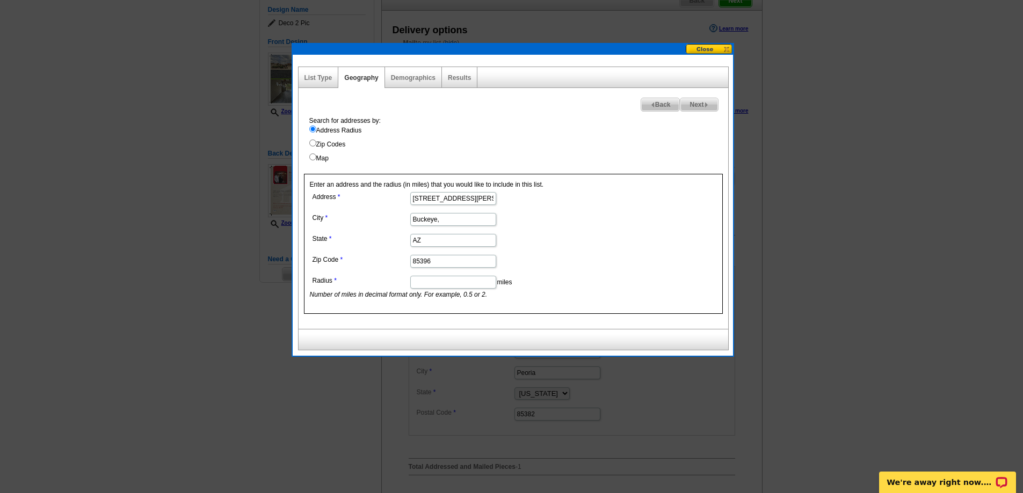
type input "26150 W BURNETT RD"
click at [445, 219] on input "Buckeye," at bounding box center [453, 219] width 86 height 13
type input "Buckeye"
click at [455, 284] on input "Radius" at bounding box center [453, 282] width 86 height 13
type input ".11"
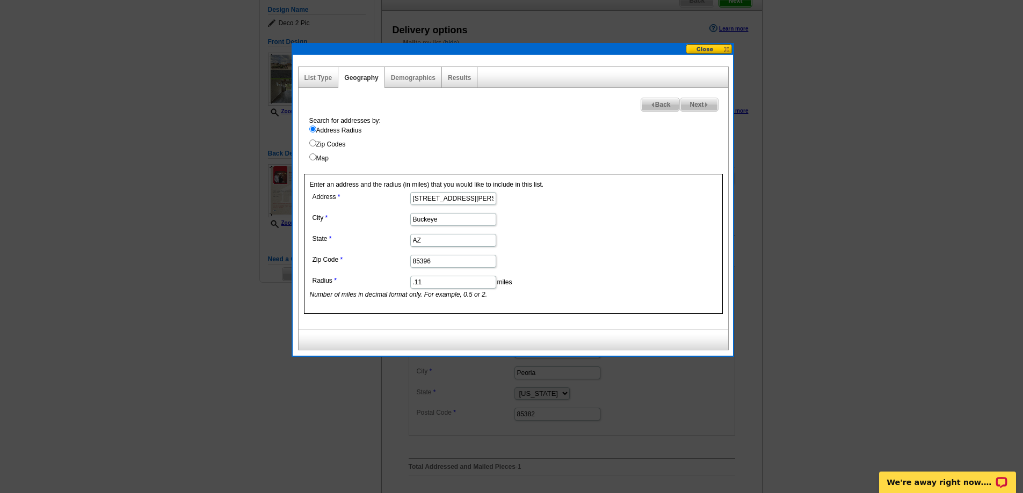
click at [694, 102] on span "Next" at bounding box center [698, 104] width 37 height 13
select select
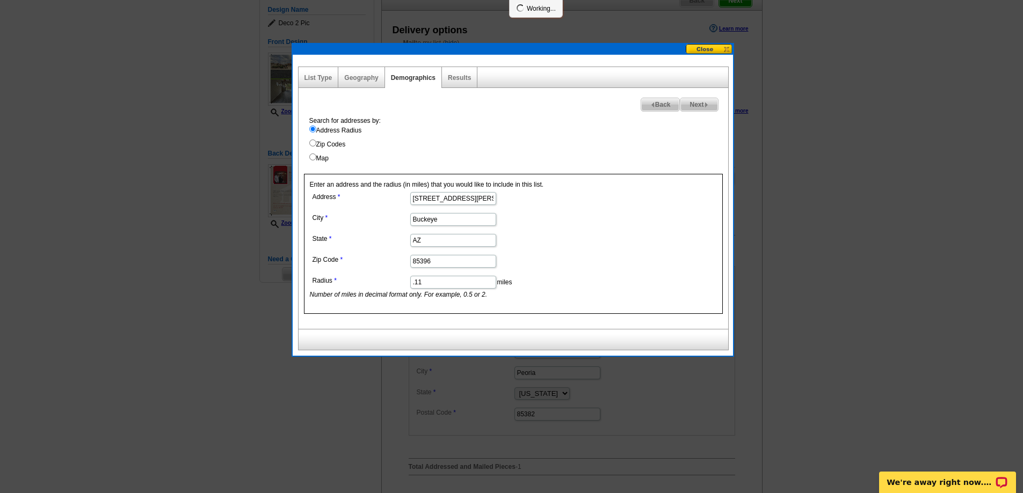
select select
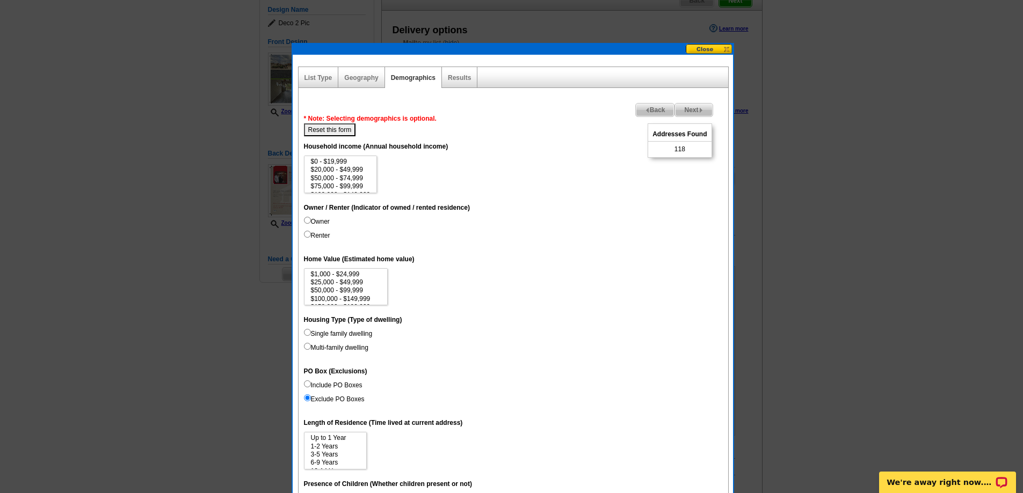
click at [646, 109] on span "Back" at bounding box center [655, 110] width 39 height 13
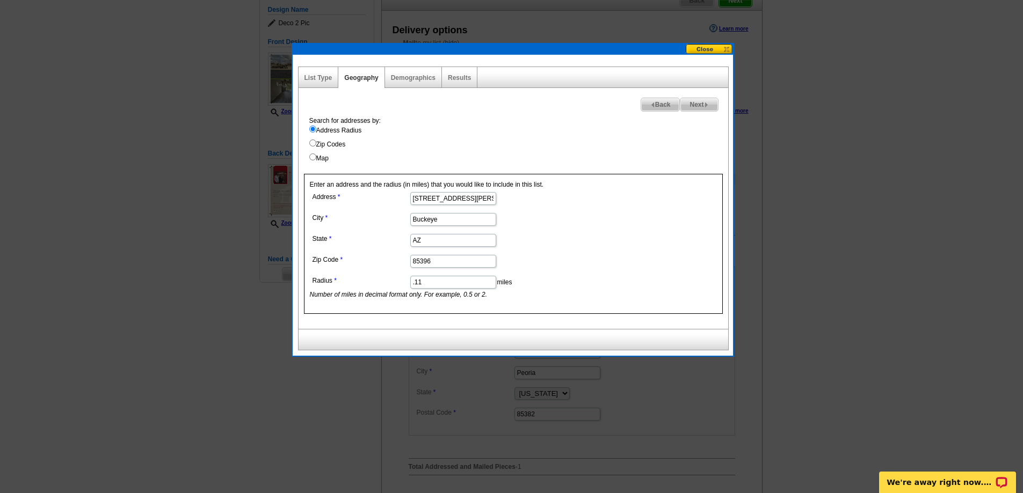
click at [432, 282] on input ".11" at bounding box center [453, 282] width 86 height 13
type input ".10"
click at [697, 103] on span "Next" at bounding box center [698, 104] width 37 height 13
select select
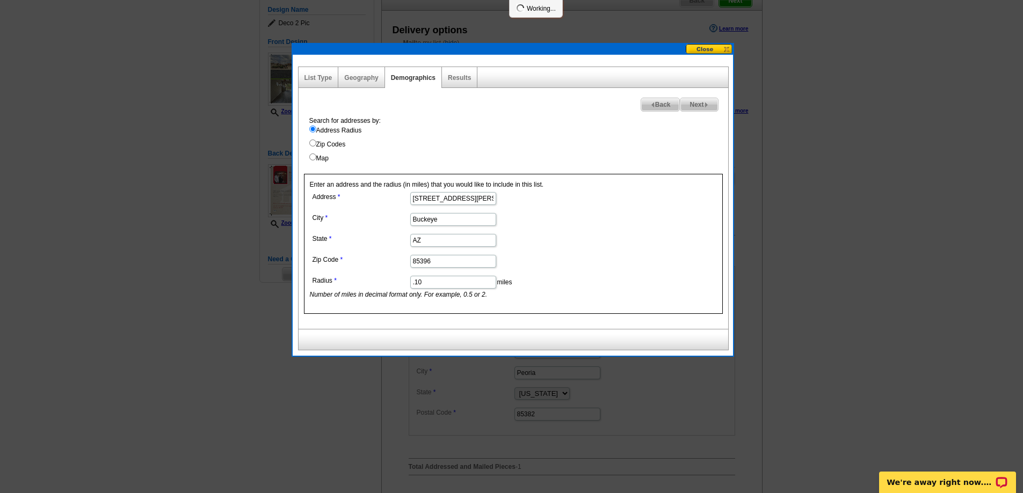
select select
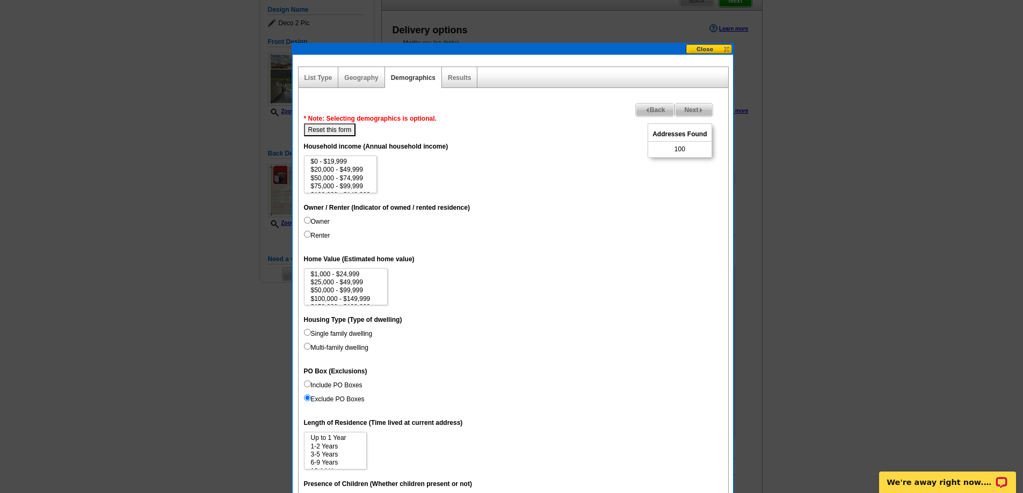
click at [691, 109] on span "Next" at bounding box center [693, 110] width 37 height 13
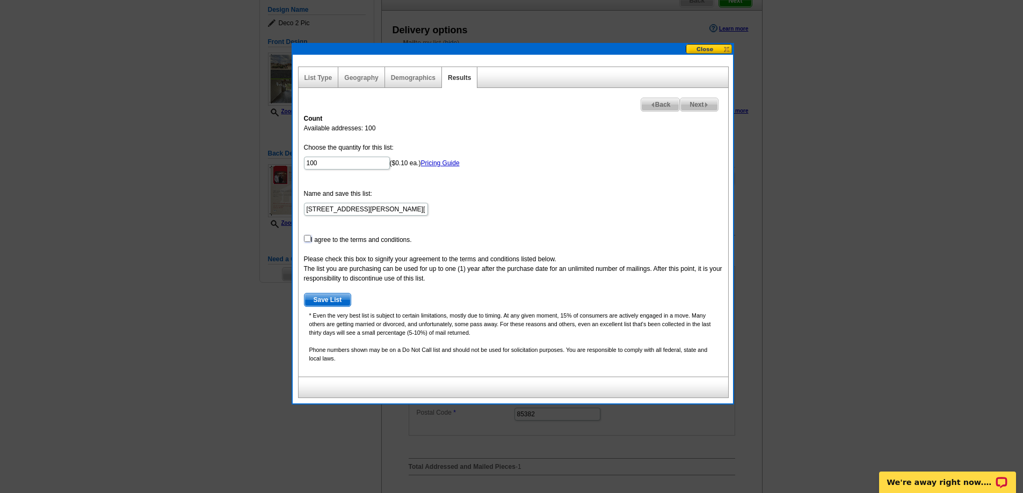
click at [305, 240] on input "checkbox" at bounding box center [307, 238] width 7 height 7
checkbox input "true"
click at [333, 300] on span "Save List" at bounding box center [327, 300] width 47 height 13
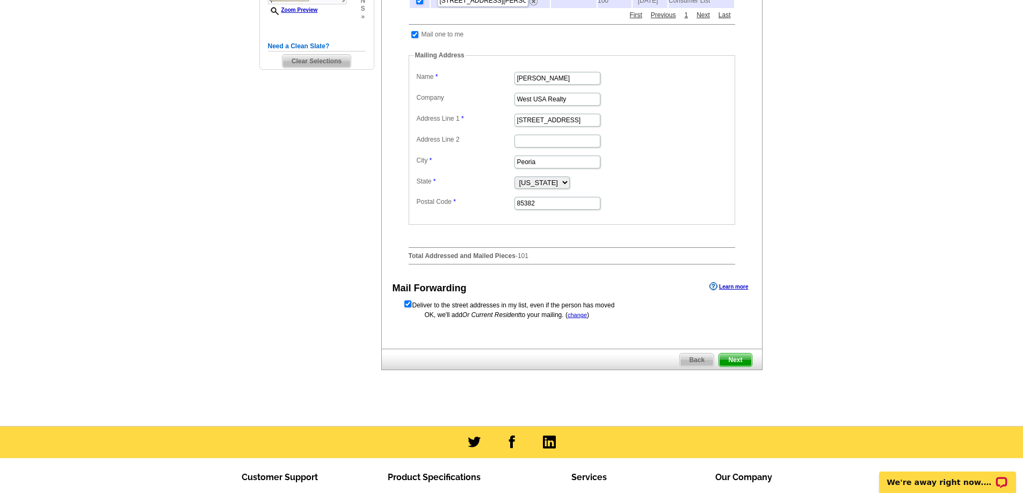
scroll to position [321, 0]
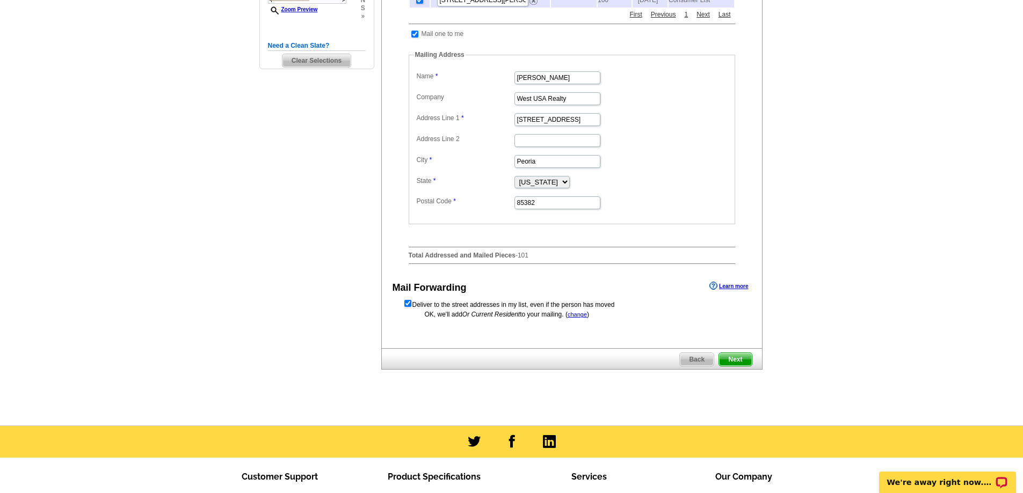
click at [741, 366] on span "Next" at bounding box center [735, 359] width 32 height 13
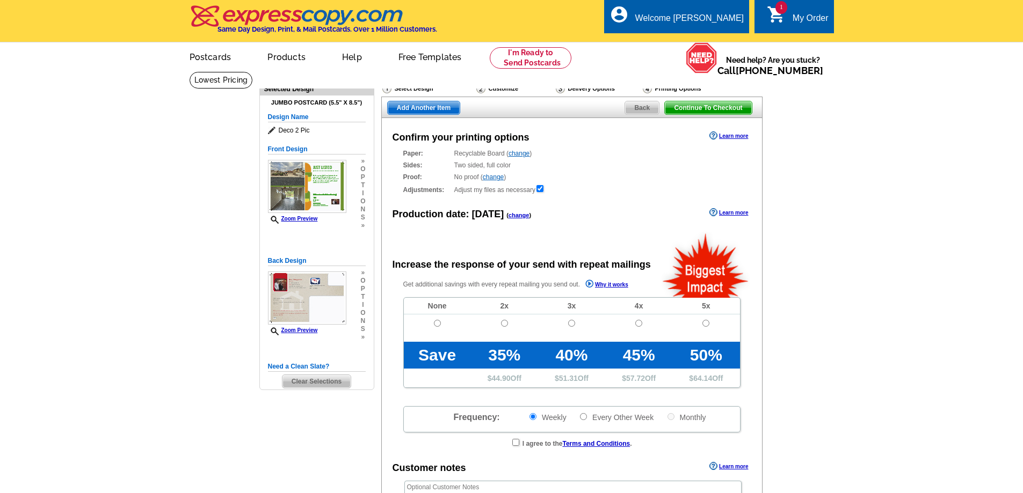
radio input "false"
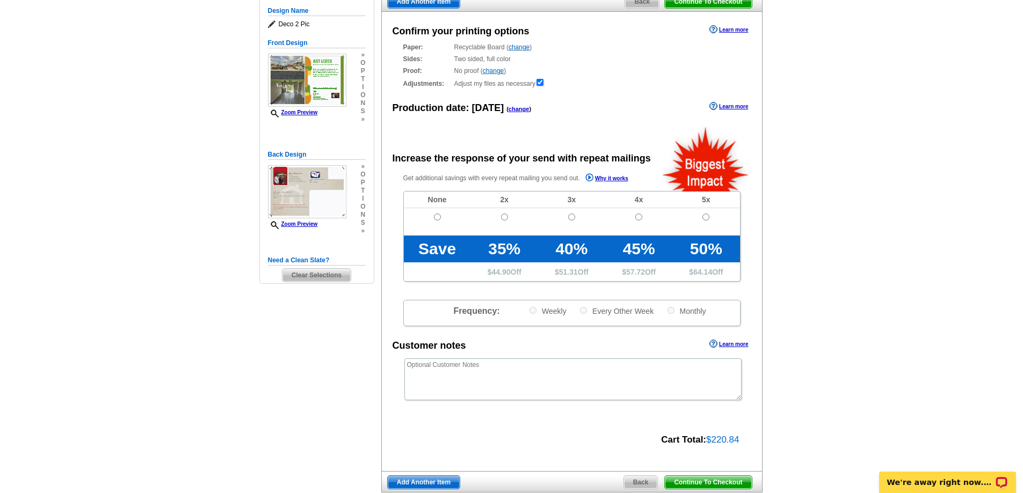
scroll to position [107, 0]
click at [436, 218] on input "radio" at bounding box center [437, 216] width 7 height 7
radio input "true"
click at [699, 483] on span "Continue To Checkout" at bounding box center [708, 482] width 86 height 13
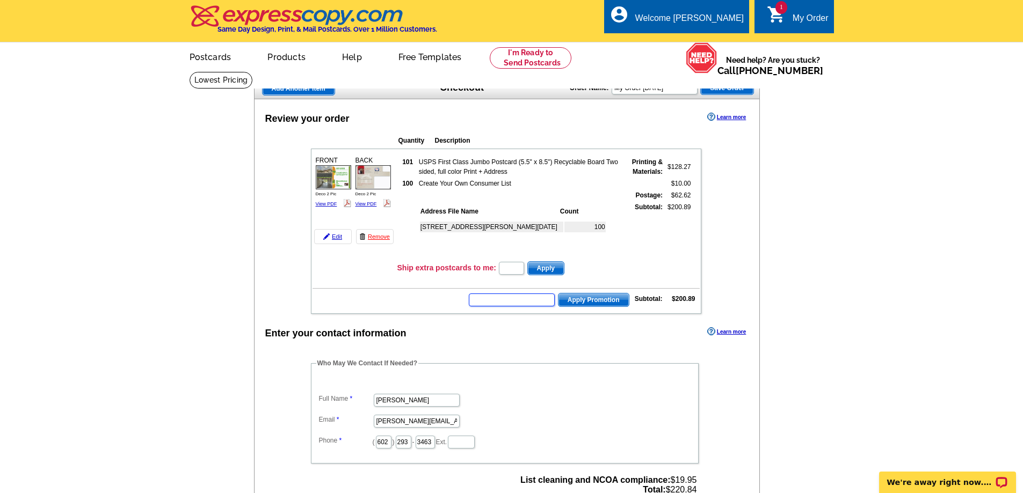
click at [500, 303] on input "text" at bounding box center [512, 300] width 86 height 13
paste input "E3025,"
type input "E3025"
click at [580, 302] on span "Apply Promotion" at bounding box center [593, 300] width 70 height 13
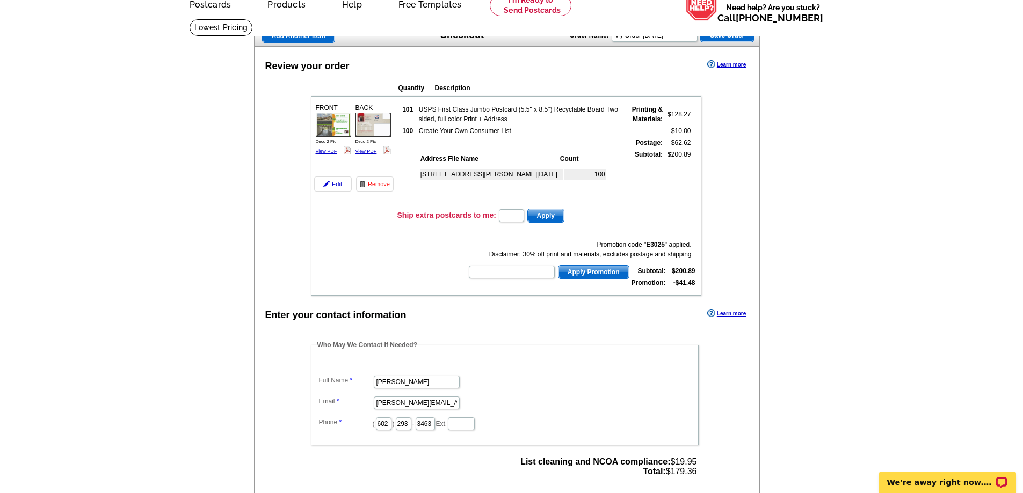
scroll to position [53, 0]
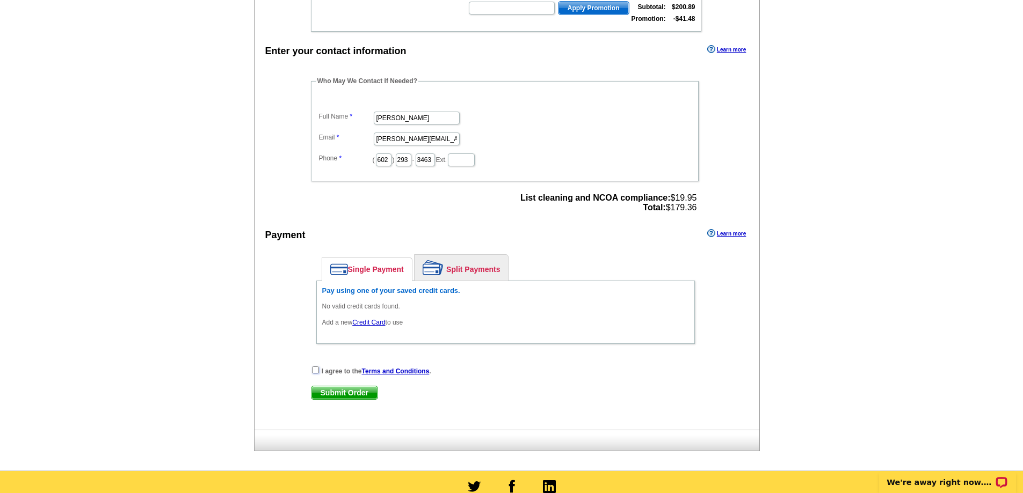
click at [315, 372] on input "checkbox" at bounding box center [315, 370] width 7 height 7
checkbox input "true"
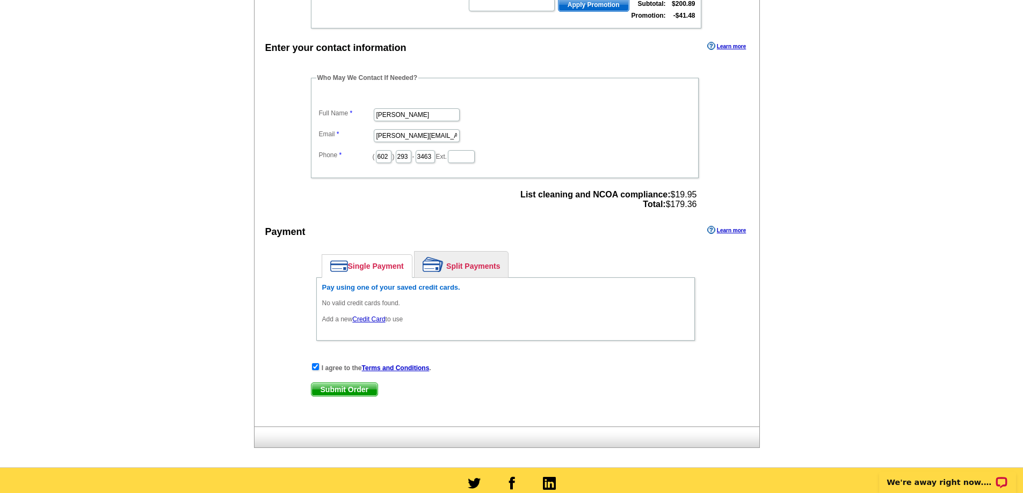
click at [334, 390] on span "Submit Order" at bounding box center [344, 389] width 66 height 13
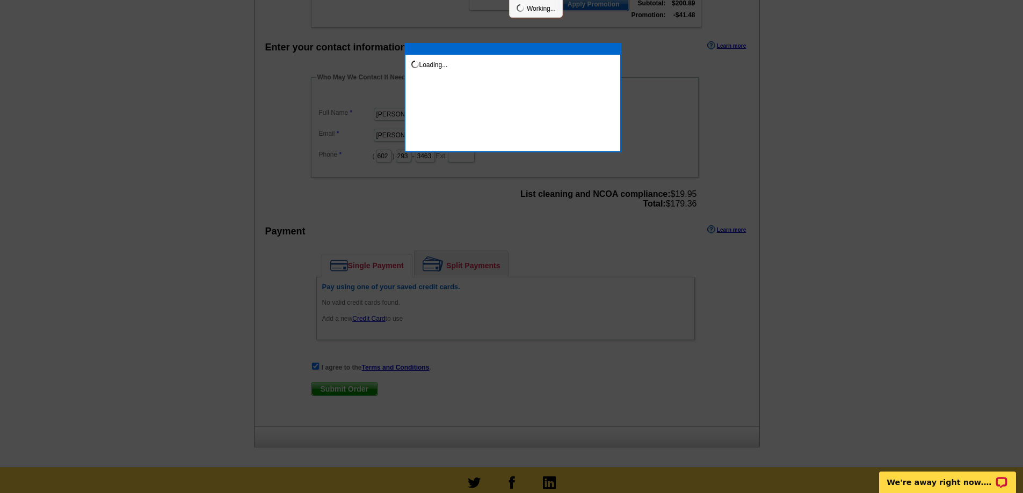
scroll to position [321, 0]
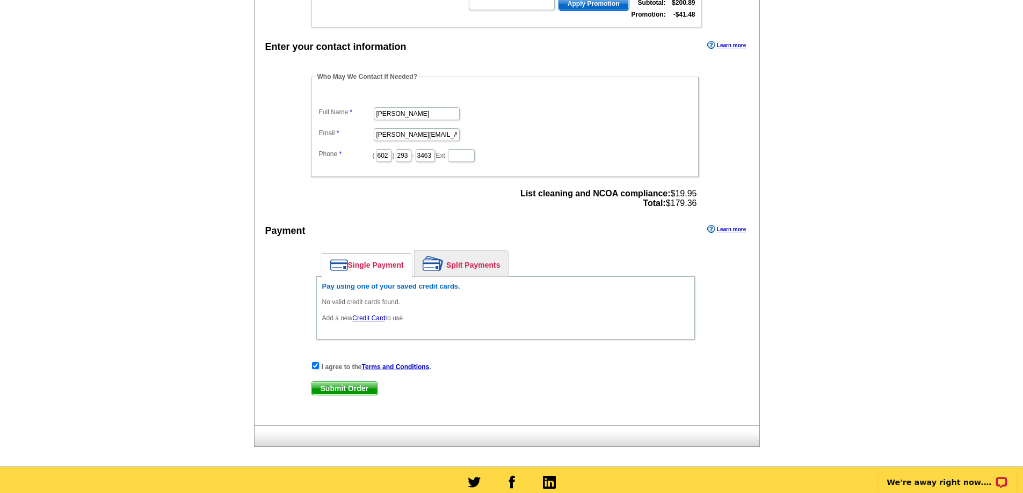
click at [371, 318] on link "Credit Card" at bounding box center [368, 319] width 33 height 8
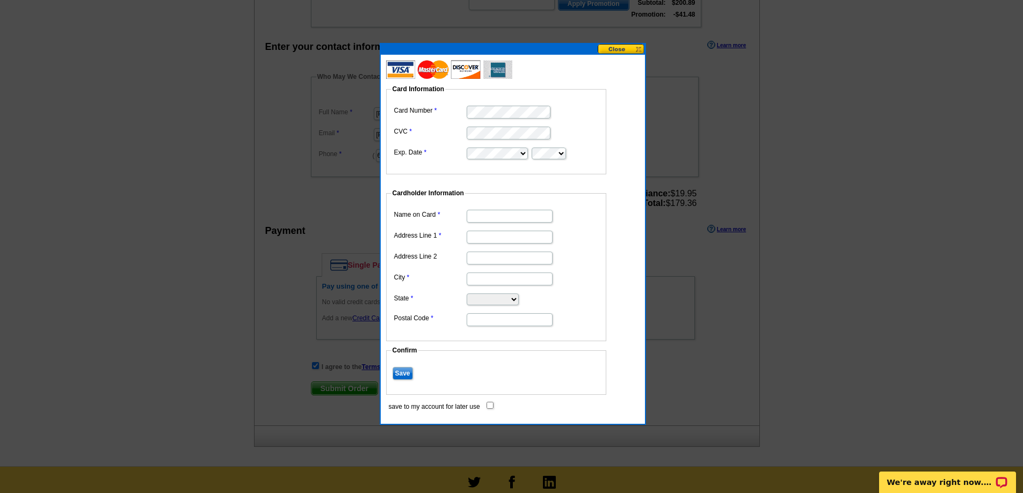
click at [498, 216] on input "Name on Card" at bounding box center [510, 216] width 86 height 13
type input "[PERSON_NAME]"
click at [494, 237] on input "Address Line 1" at bounding box center [510, 237] width 86 height 13
type input "[STREET_ADDRESS]"
type input "Glendale"
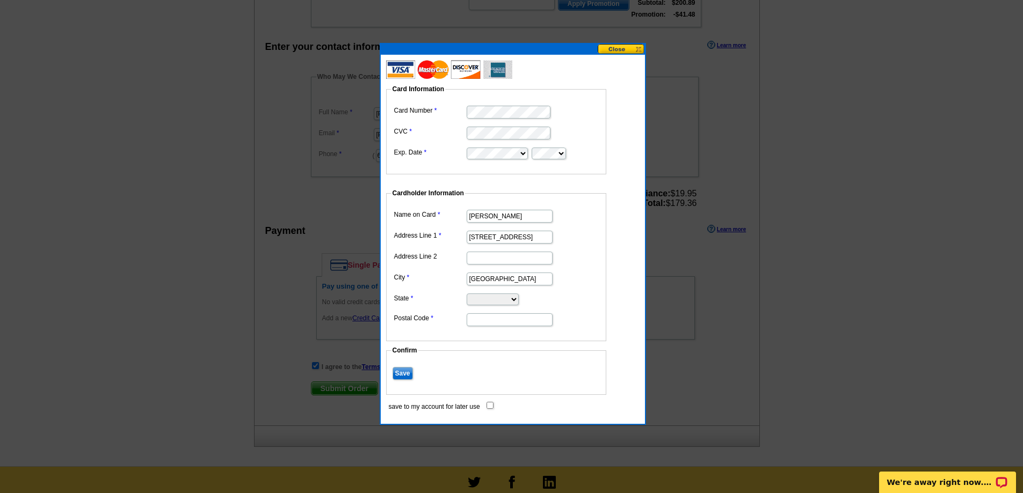
select select "AZ"
type input "85304"
click at [403, 374] on input "Save" at bounding box center [402, 373] width 20 height 13
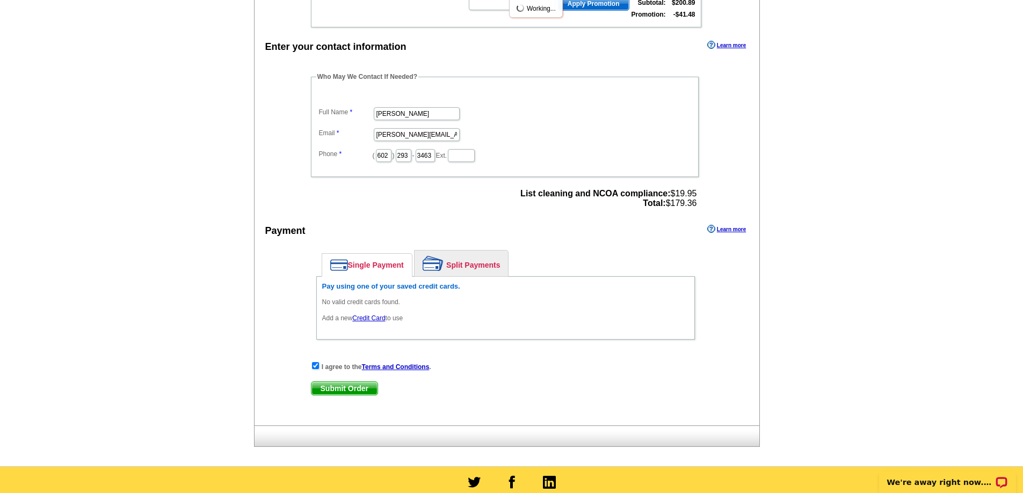
click at [491, 404] on div "I agree to the Terms and Conditions . Submit Order Submit Order" at bounding box center [505, 383] width 389 height 44
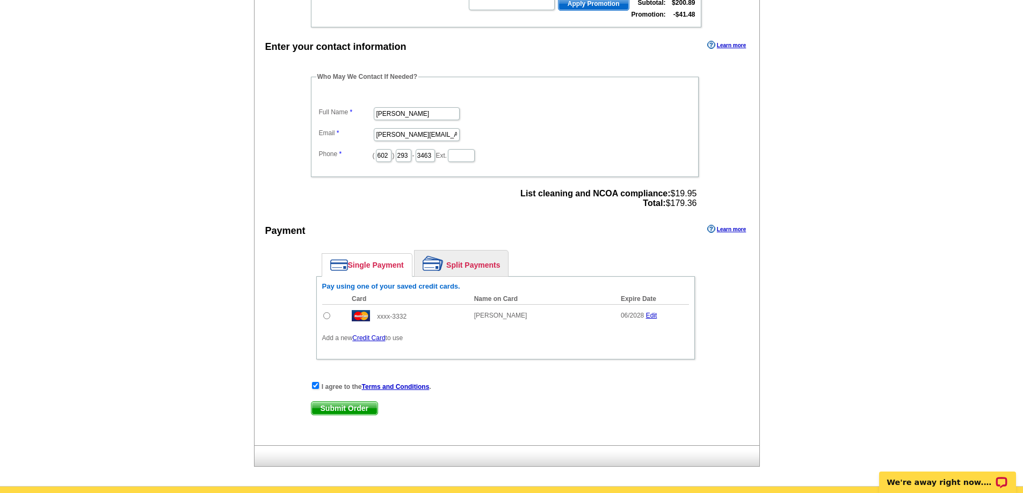
click at [326, 317] on input "radio" at bounding box center [326, 315] width 7 height 7
radio input "true"
click at [654, 316] on link "Edit" at bounding box center [651, 316] width 11 height 8
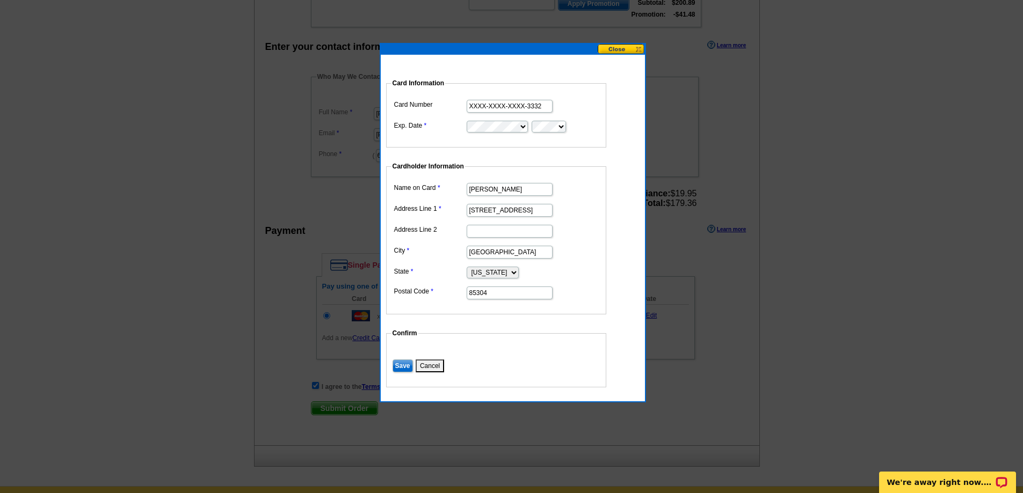
click at [401, 367] on input "Save" at bounding box center [402, 366] width 20 height 13
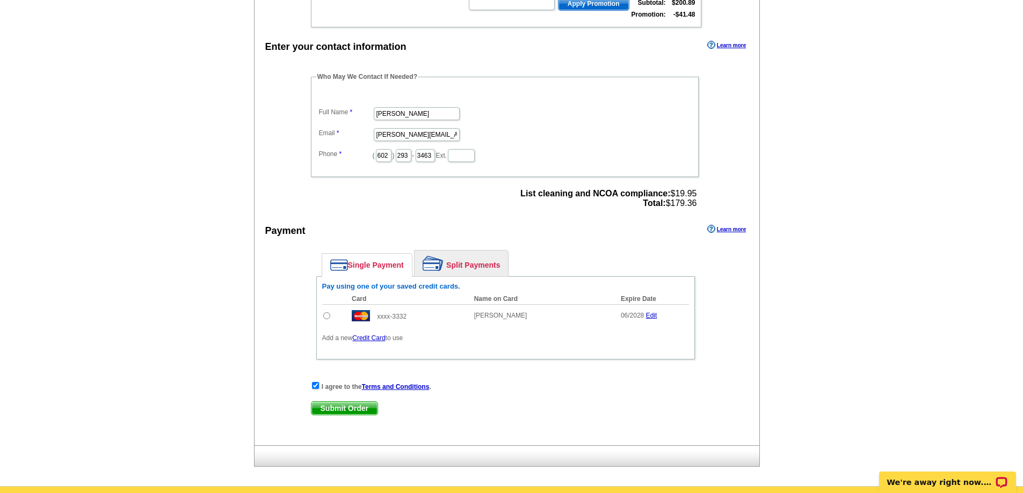
click at [352, 407] on span "Submit Order" at bounding box center [344, 408] width 66 height 13
click at [326, 316] on input "radio" at bounding box center [326, 315] width 7 height 7
radio input "true"
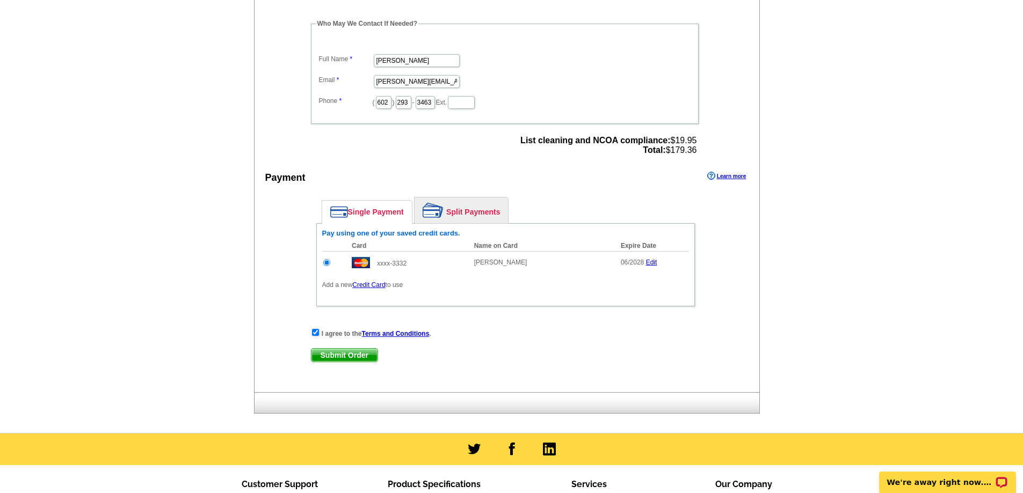
scroll to position [375, 0]
click at [352, 353] on span "Submit Order" at bounding box center [344, 354] width 66 height 13
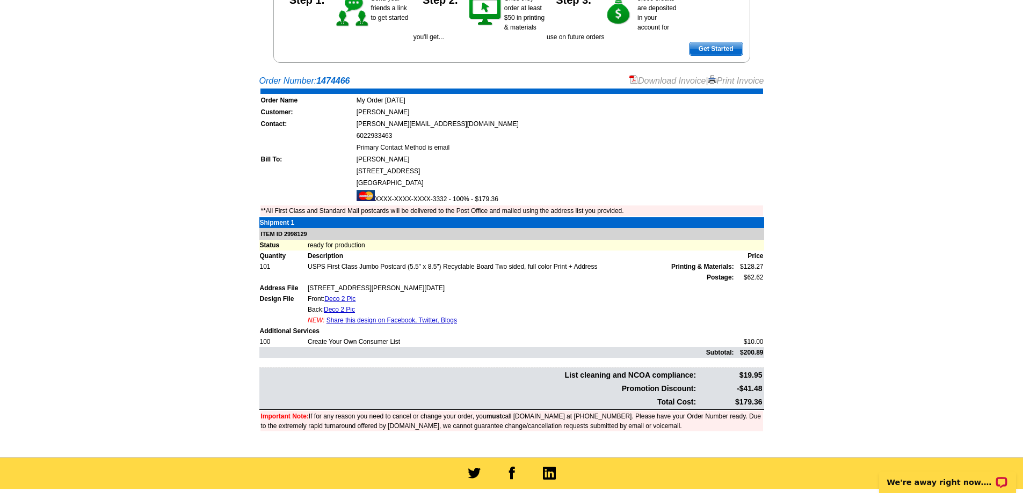
scroll to position [160, 0]
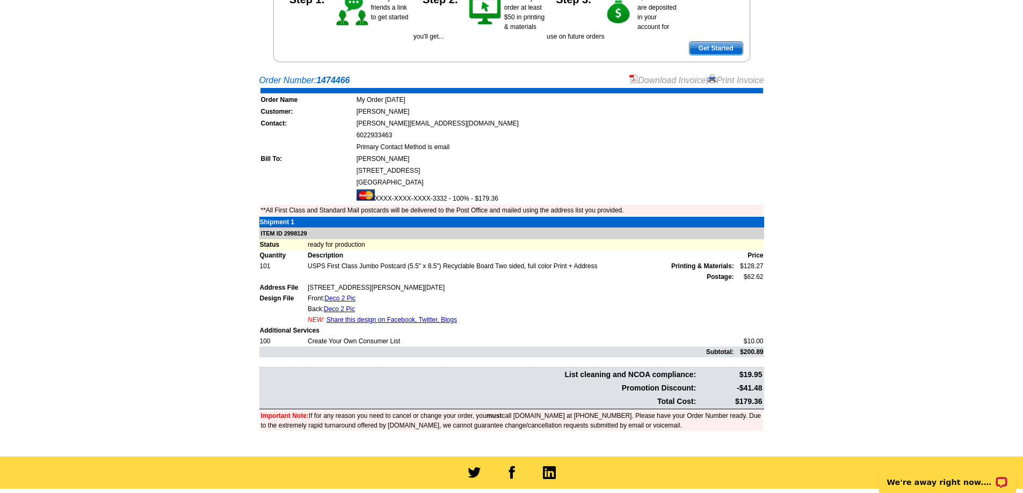
click at [670, 83] on link "Download Invoice" at bounding box center [667, 80] width 76 height 9
